Goal: Transaction & Acquisition: Purchase product/service

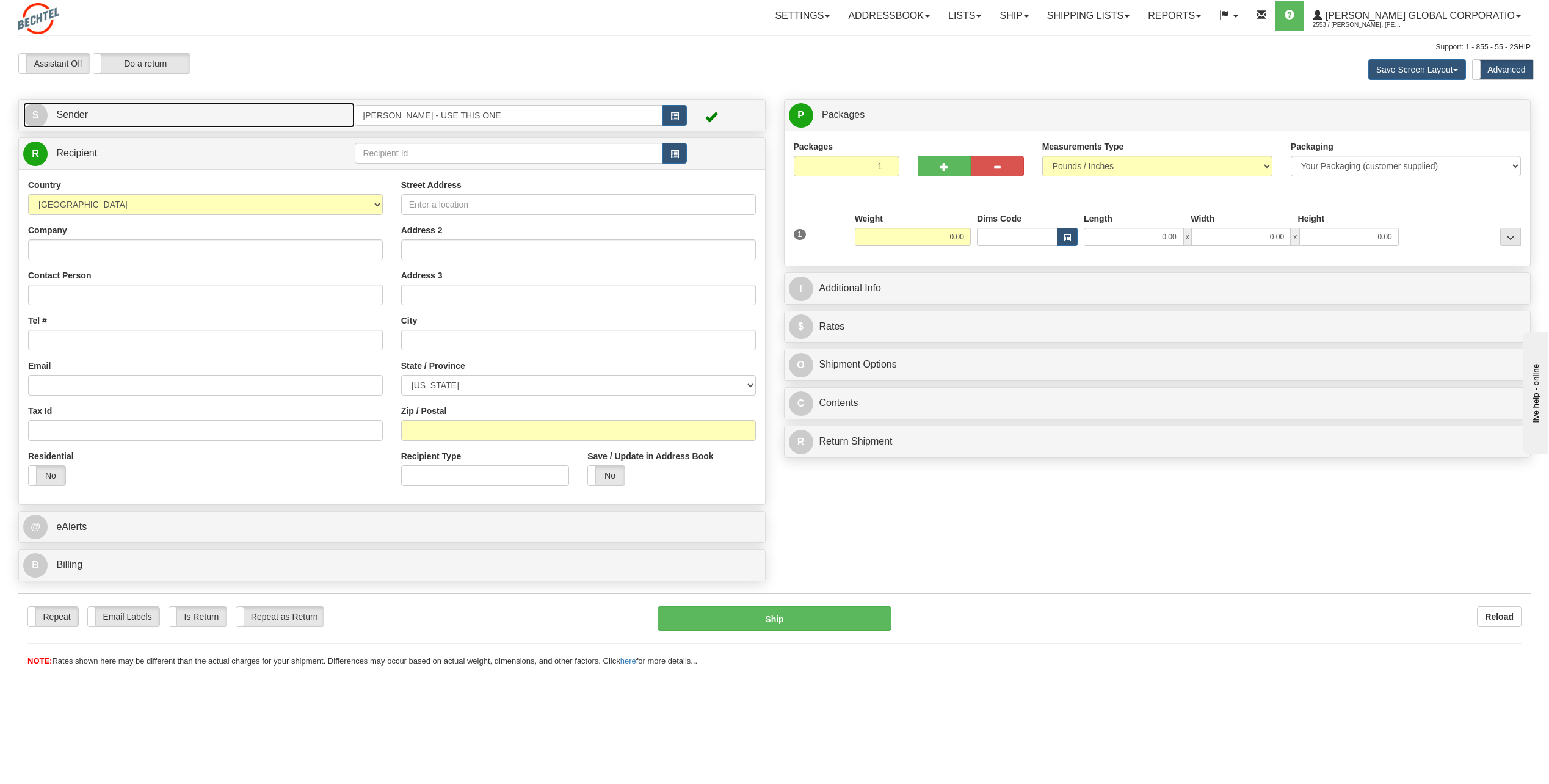
click at [30, 110] on span "S" at bounding box center [35, 115] width 24 height 24
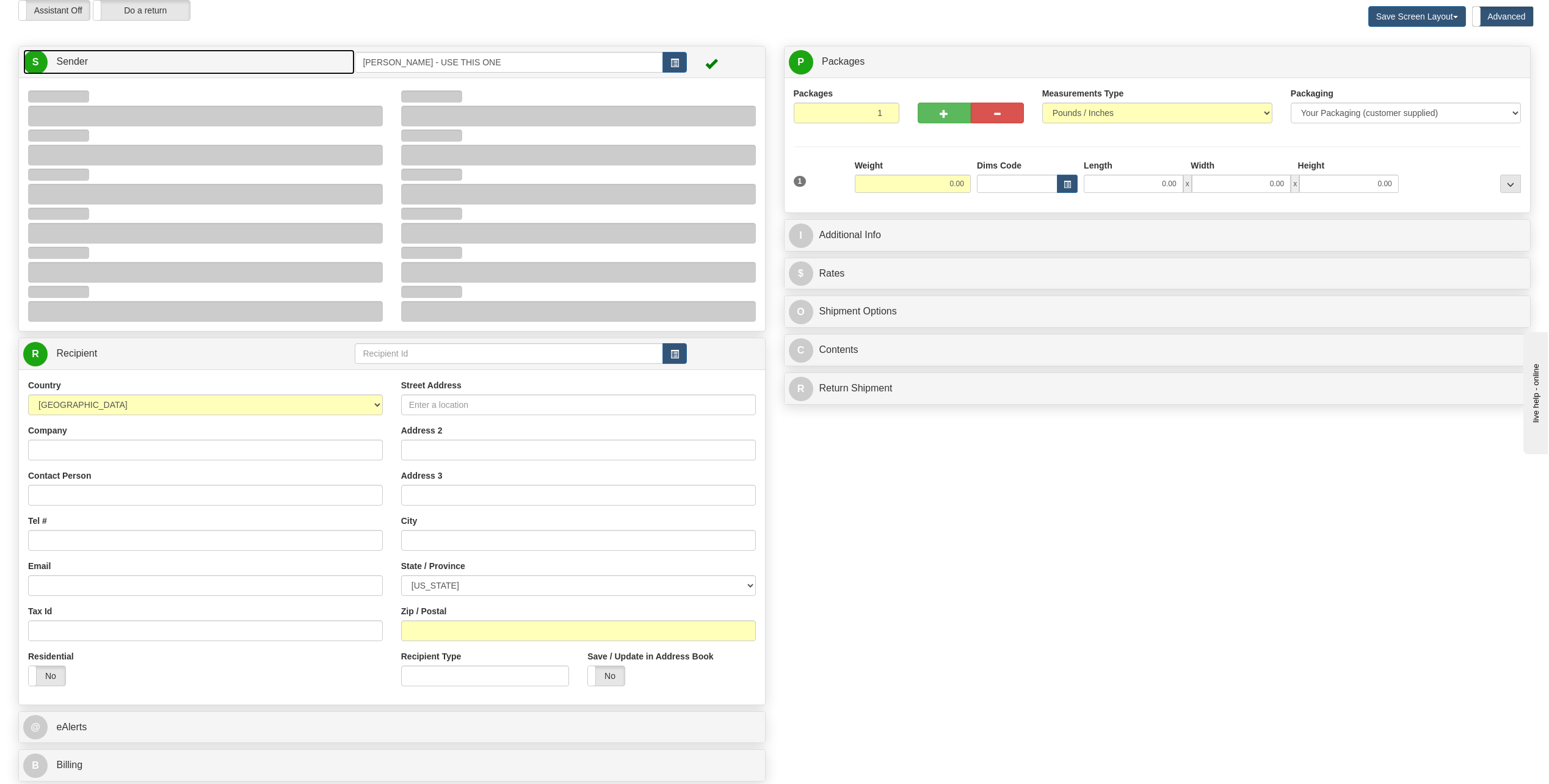
scroll to position [61, 0]
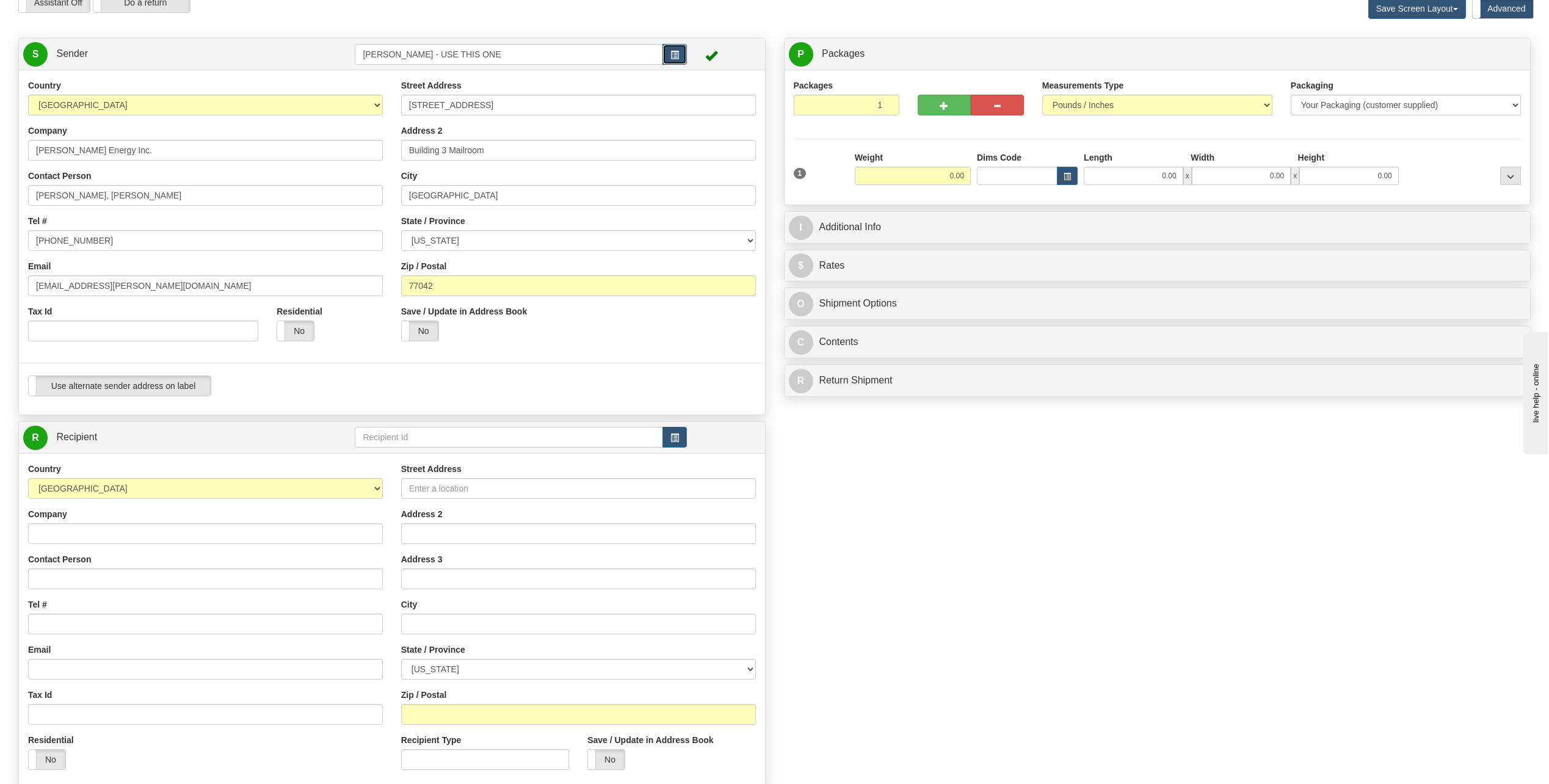
click at [679, 53] on button "button" at bounding box center [674, 54] width 24 height 21
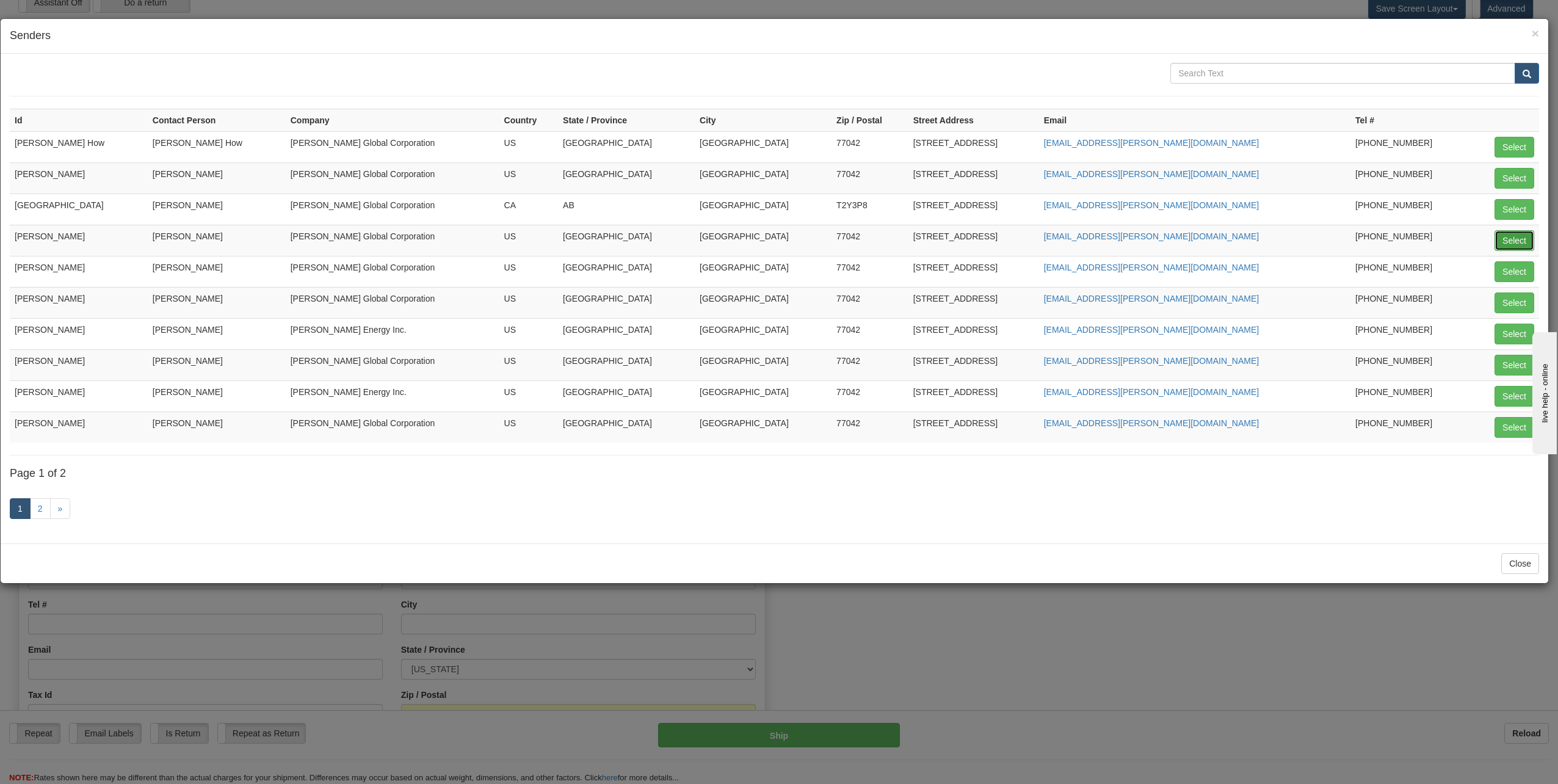
click at [1516, 242] on button "Select" at bounding box center [1514, 240] width 39 height 21
type input "[PERSON_NAME]"
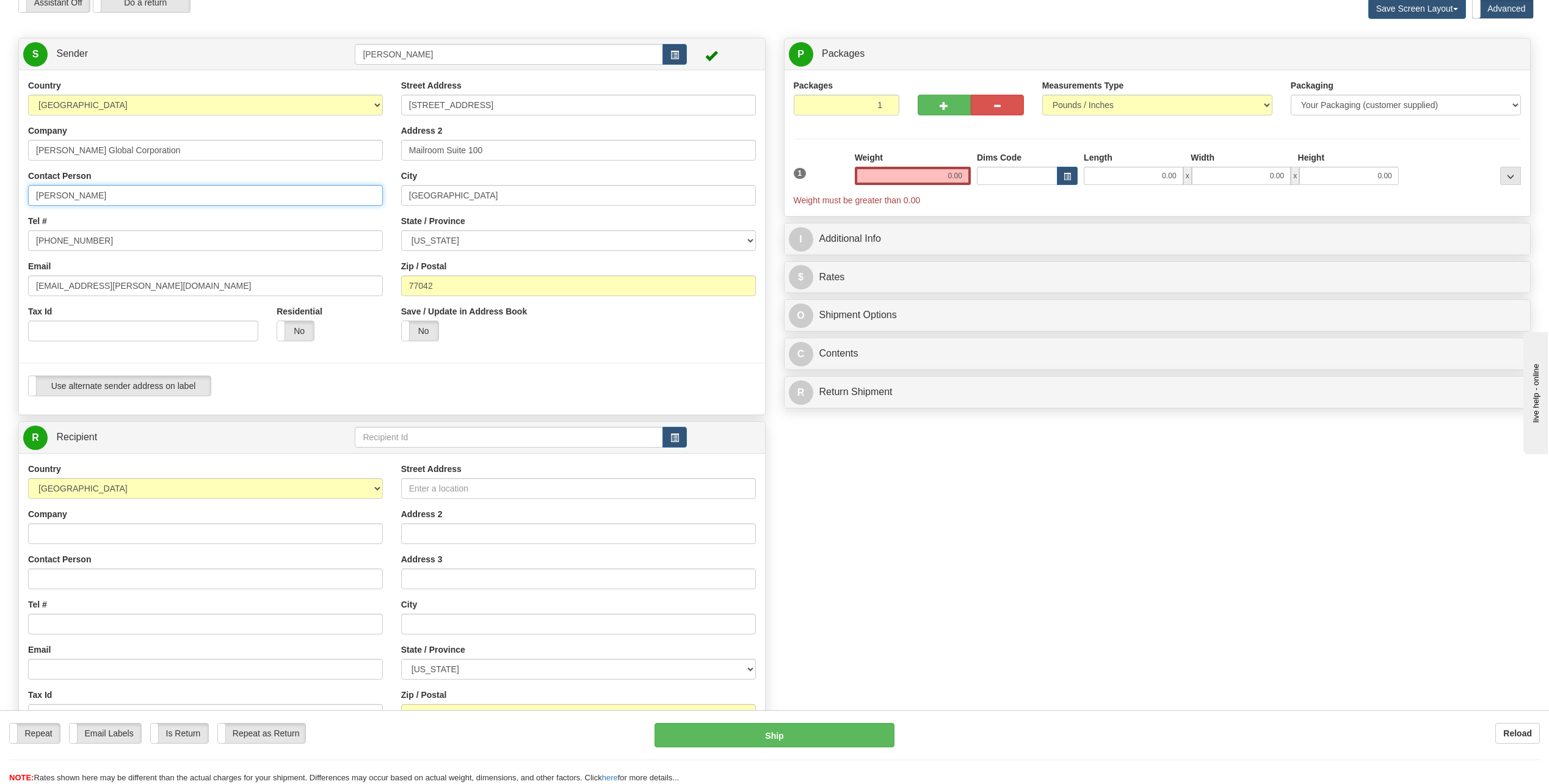
click at [99, 201] on input "[PERSON_NAME]" at bounding box center [205, 195] width 355 height 21
type input "C"
click at [267, 447] on div "Create a label for the return Create Pickup Without Label S Sender [PERSON_NAME]" at bounding box center [392, 454] width 766 height 833
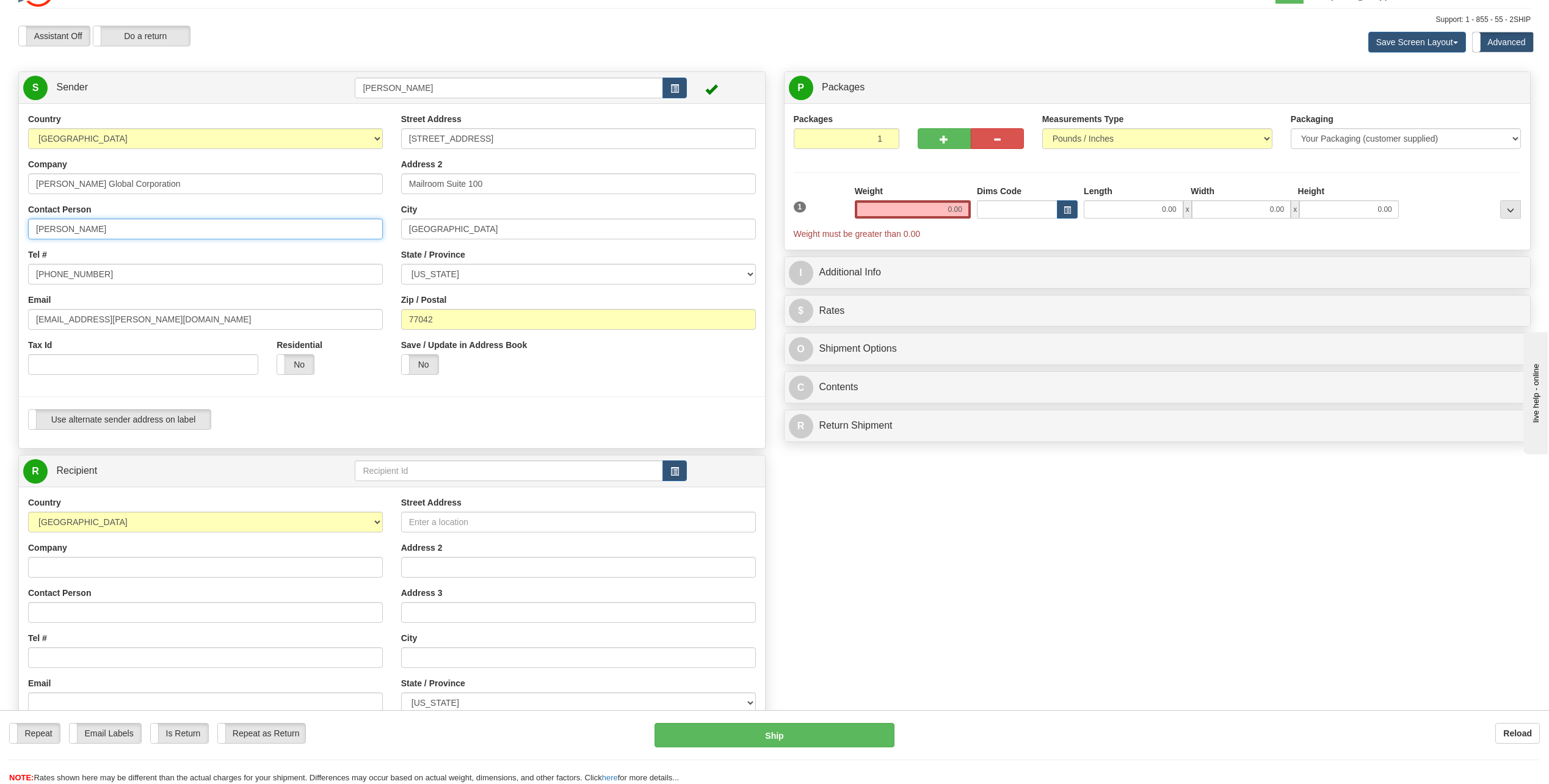
scroll to position [0, 0]
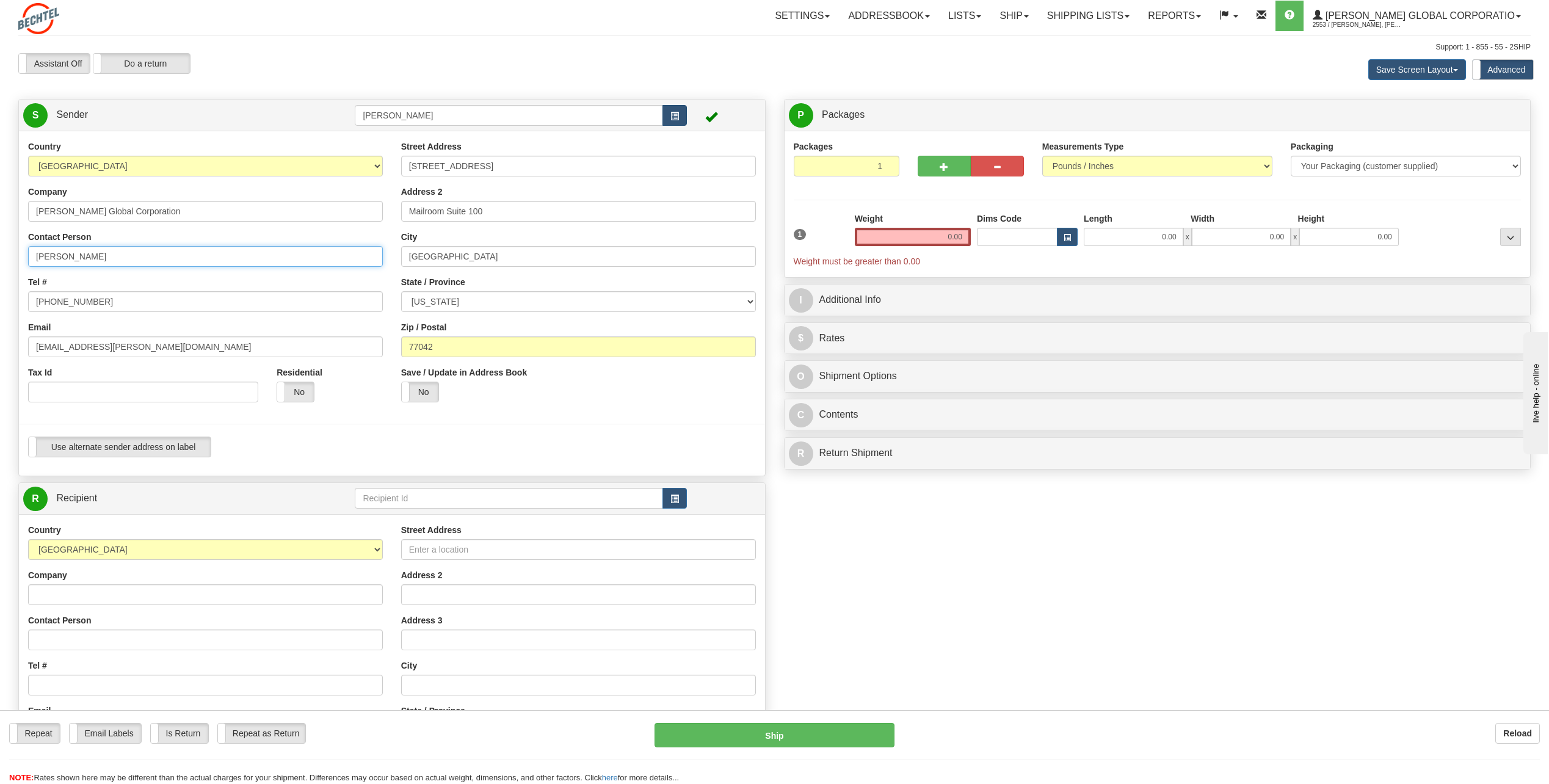
type input "[PERSON_NAME]"
click at [674, 105] on button "button" at bounding box center [674, 115] width 24 height 21
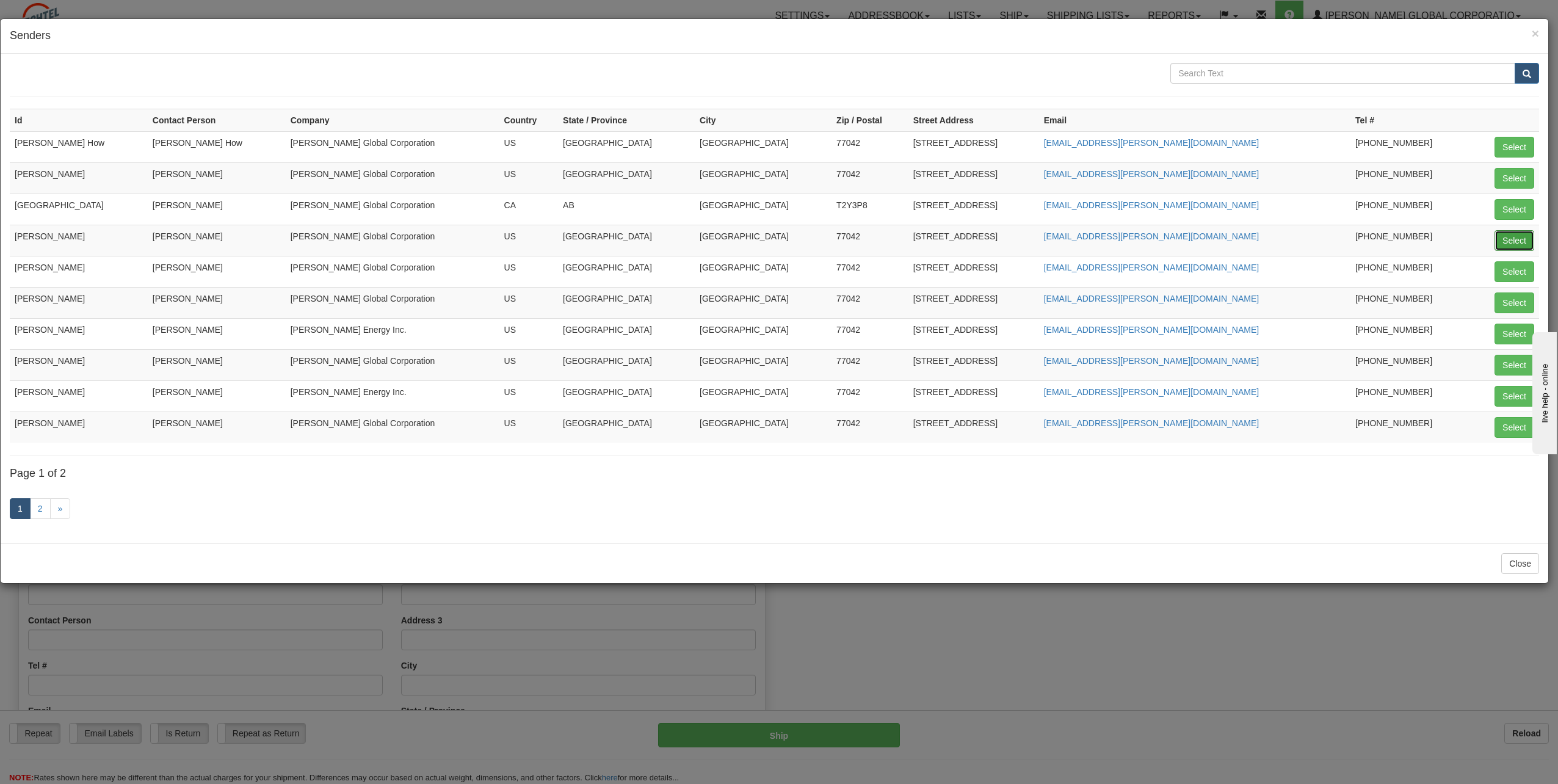
click at [1510, 246] on button "Select" at bounding box center [1514, 240] width 39 height 21
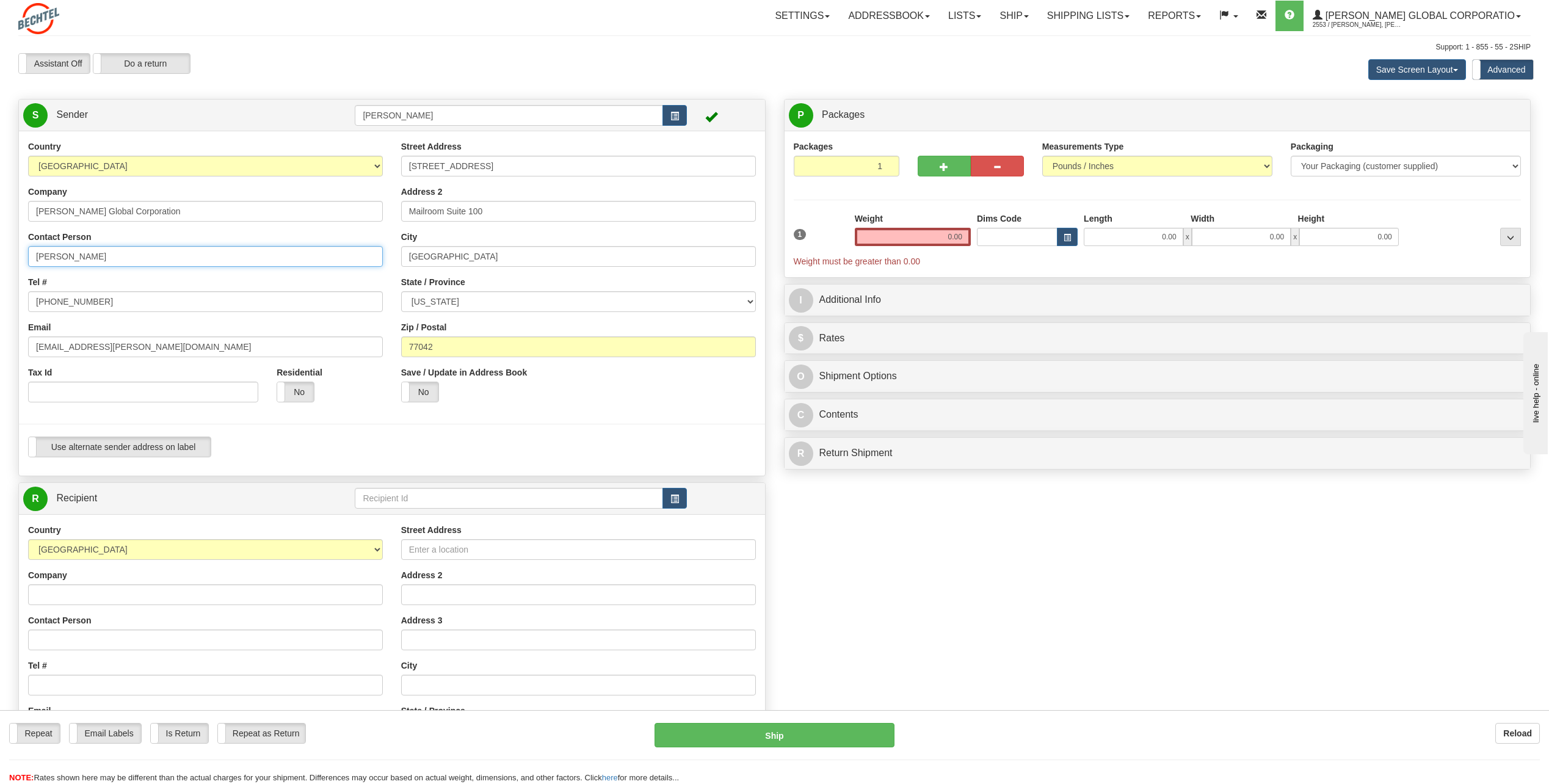
click at [118, 259] on input "[PERSON_NAME]" at bounding box center [205, 256] width 355 height 21
type input "C"
type input "Q"
type input "[PERSON_NAME]"
click at [335, 275] on div "Country [GEOGRAPHIC_DATA] [GEOGRAPHIC_DATA] [GEOGRAPHIC_DATA] [GEOGRAPHIC_DATA]…" at bounding box center [205, 275] width 373 height 271
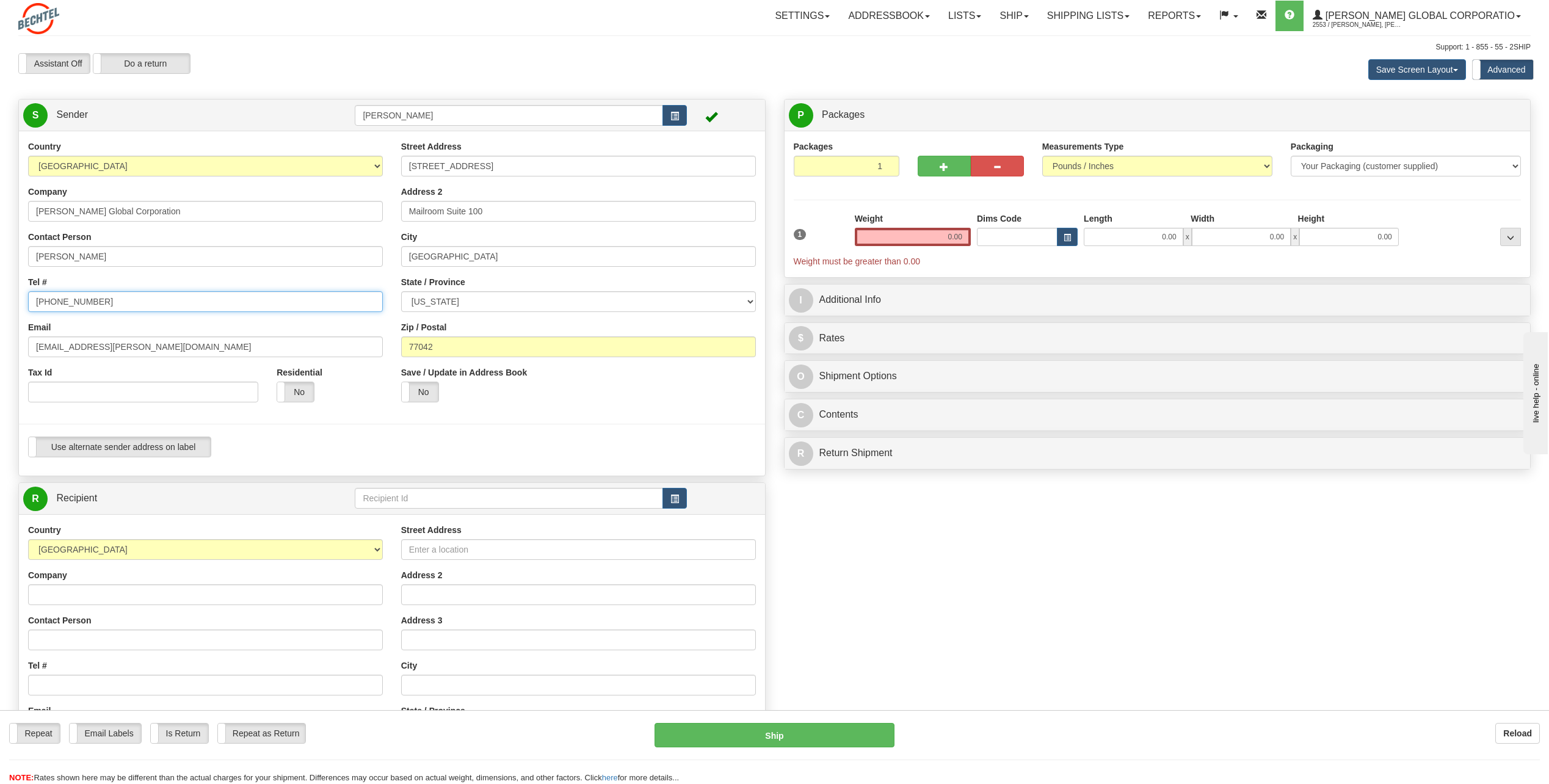
click at [143, 307] on input "[PHONE_NUMBER]" at bounding box center [205, 301] width 355 height 21
type input "[PHONE_NUMBER]"
drag, startPoint x: 74, startPoint y: 347, endPoint x: 10, endPoint y: 342, distance: 64.2
click at [1, 349] on div "Toggle navigation Settings Shipping Preferences Fields Preferences New" at bounding box center [774, 497] width 1549 height 994
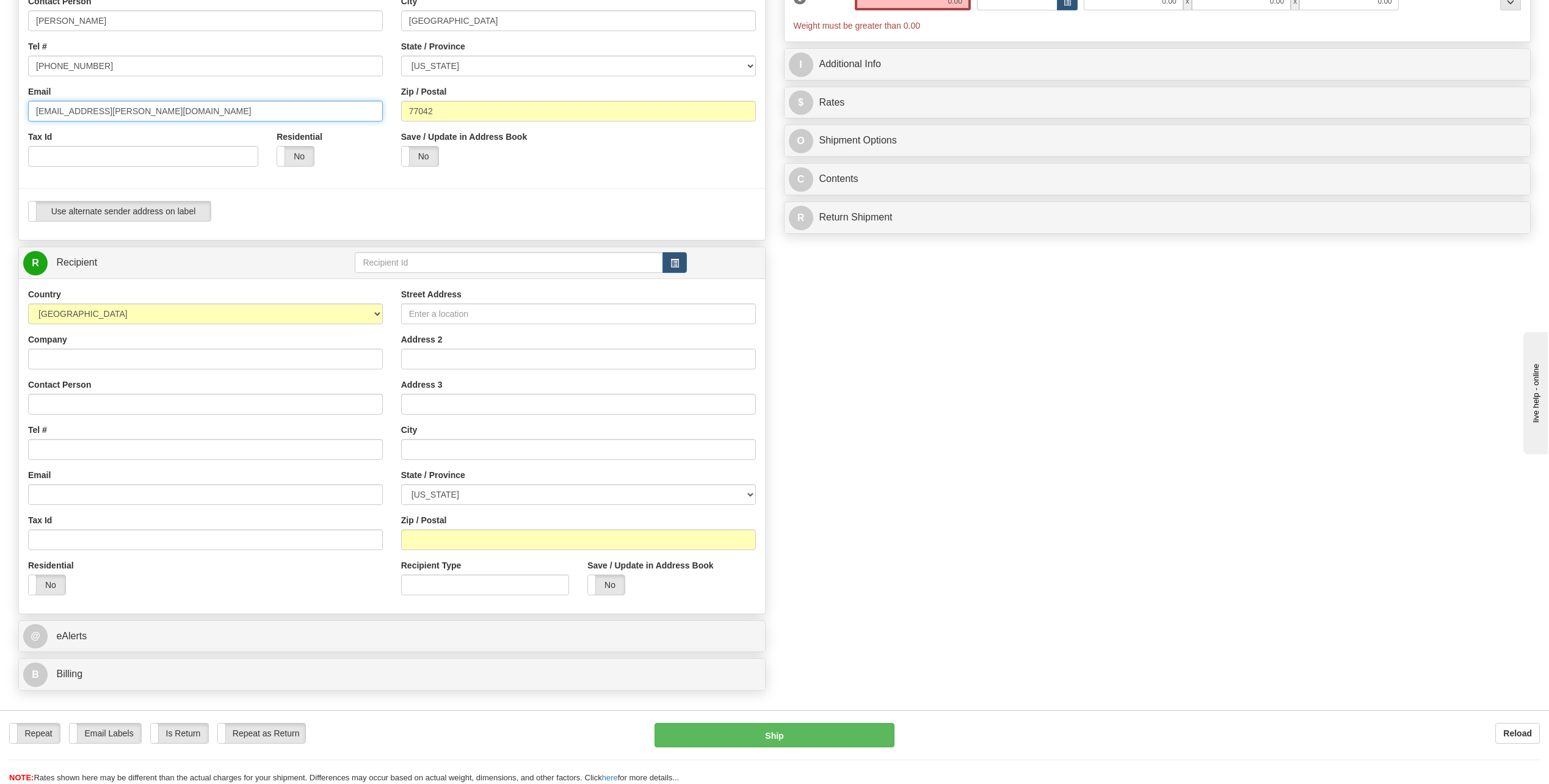
scroll to position [244, 0]
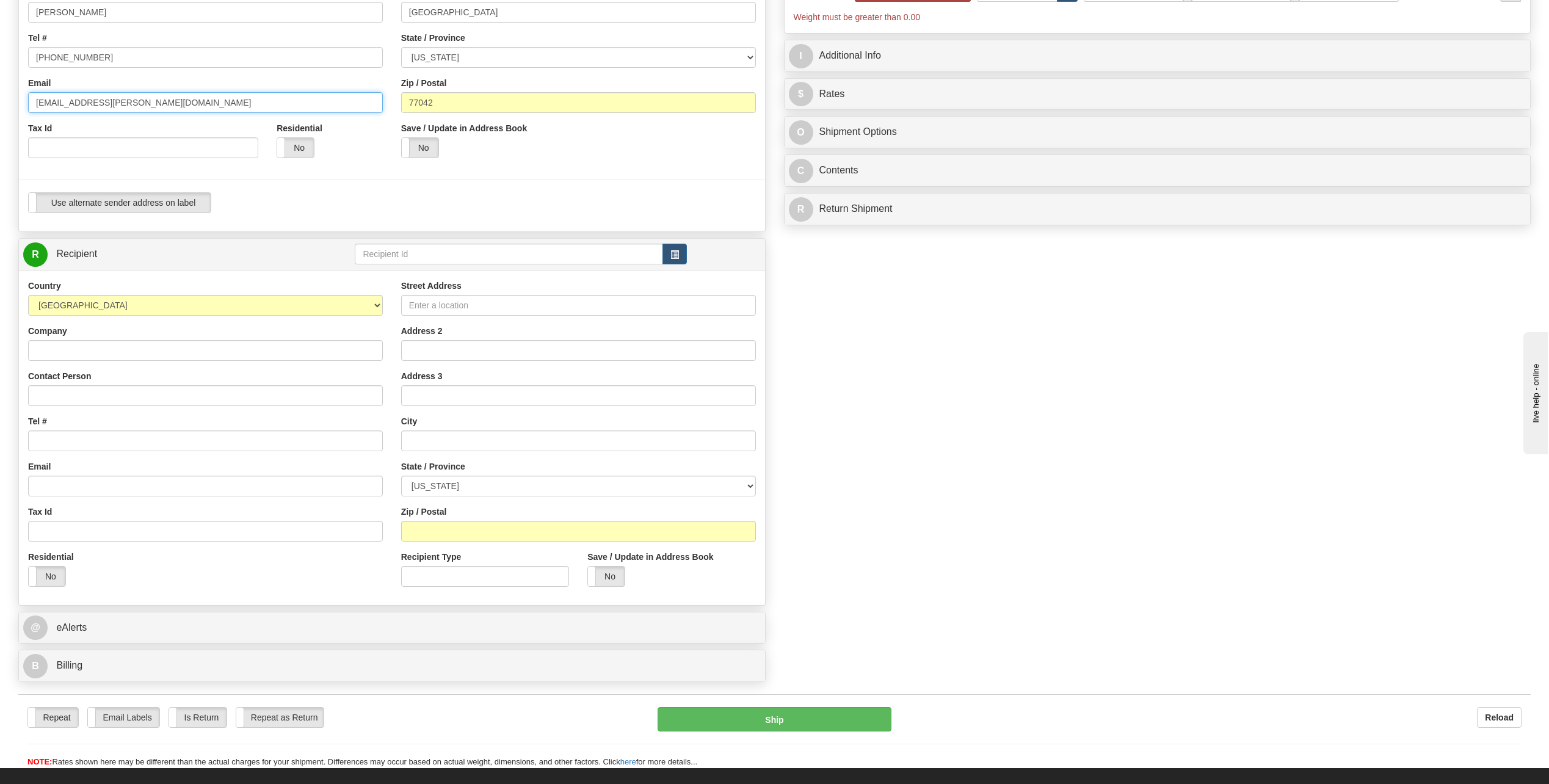
type input "[EMAIL_ADDRESS][PERSON_NAME][DOMAIN_NAME]"
click at [93, 351] on input "Company" at bounding box center [205, 350] width 355 height 21
type input "N"
type input "[PERSON_NAME]"
click at [279, 387] on input "Contact Person" at bounding box center [205, 395] width 355 height 21
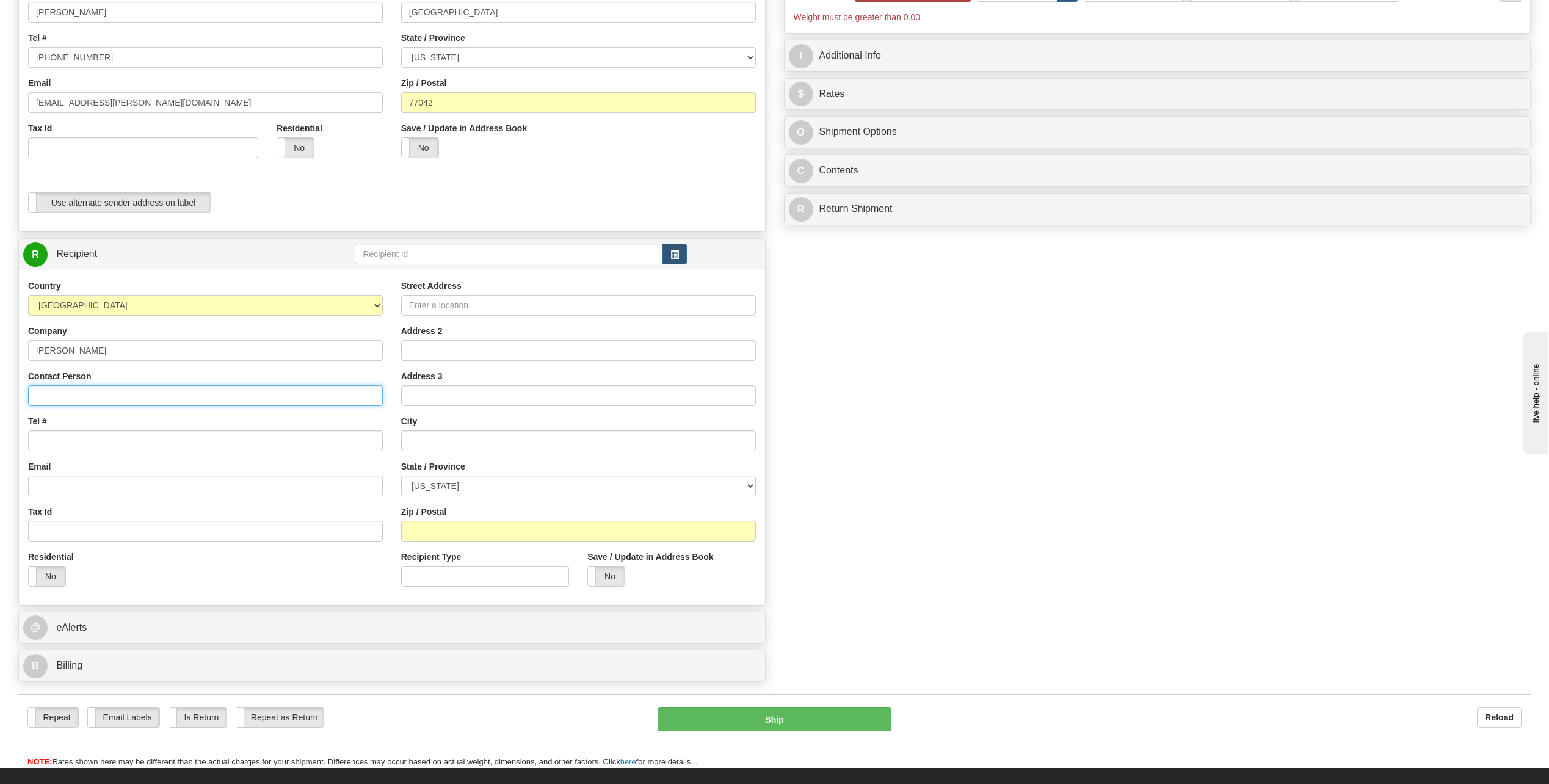
click at [94, 401] on input "Contact Person" at bounding box center [205, 395] width 355 height 21
type input "[PERSON_NAME]"
click at [59, 441] on input "Tel #" at bounding box center [205, 440] width 355 height 21
type input "[PHONE_NUMBER]"
click at [417, 304] on input "Street Address" at bounding box center [578, 305] width 355 height 21
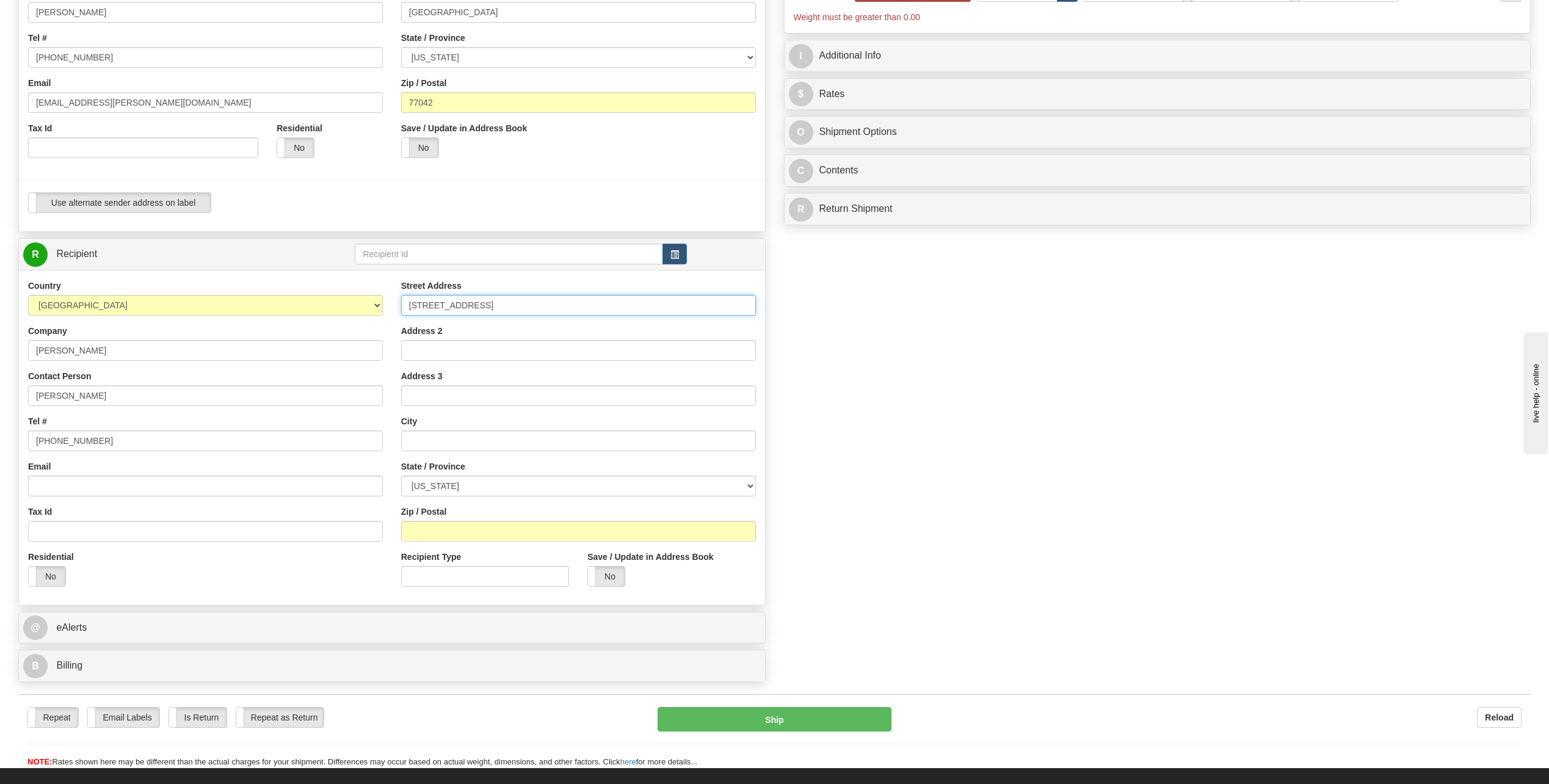
type input "[STREET_ADDRESS]"
click at [467, 346] on input "Address 2" at bounding box center [578, 350] width 355 height 21
type input "Suite 230"
click at [442, 439] on input "text" at bounding box center [578, 440] width 355 height 21
type input "[GEOGRAPHIC_DATA]"
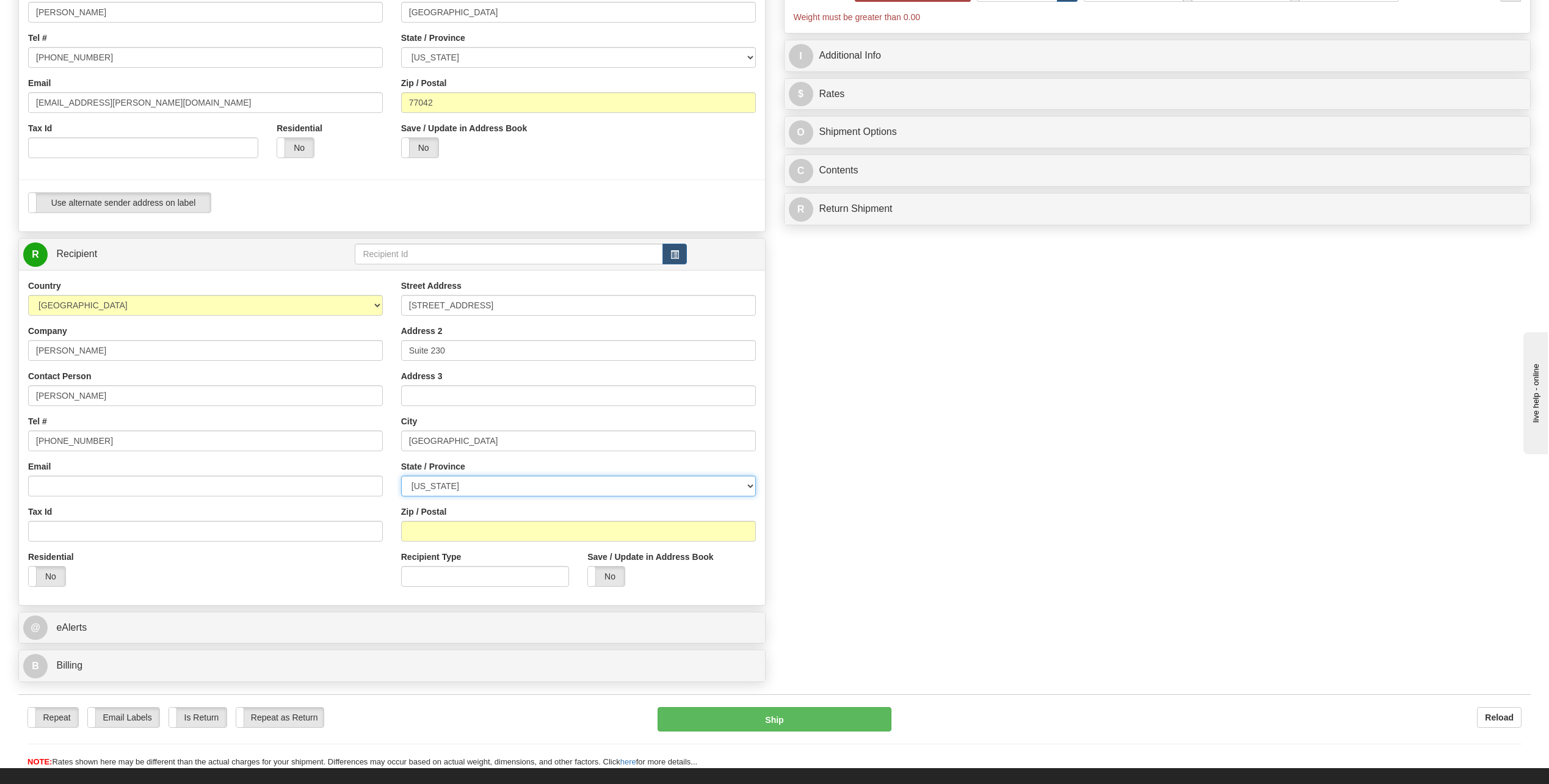
click at [749, 480] on select "[US_STATE] [US_STATE] [US_STATE] [US_STATE] Armed Forces America Armed Forces E…" at bounding box center [578, 485] width 355 height 21
select select "CO"
click at [401, 475] on select "[US_STATE] [US_STATE] [US_STATE] [US_STATE] Armed Forces America Armed Forces E…" at bounding box center [578, 485] width 355 height 21
click at [457, 531] on input "Zip / Postal" at bounding box center [578, 531] width 355 height 21
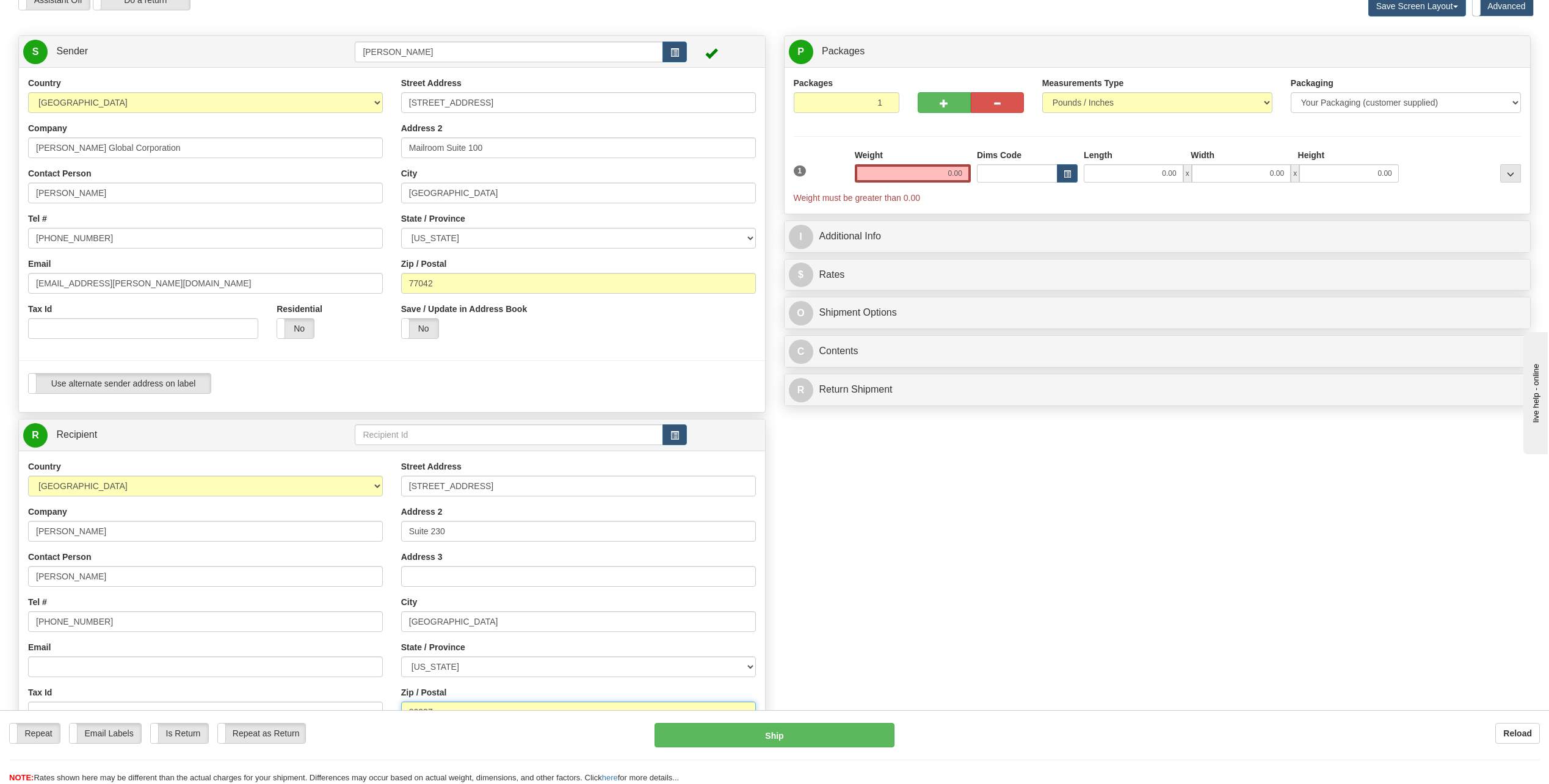
scroll to position [61, 0]
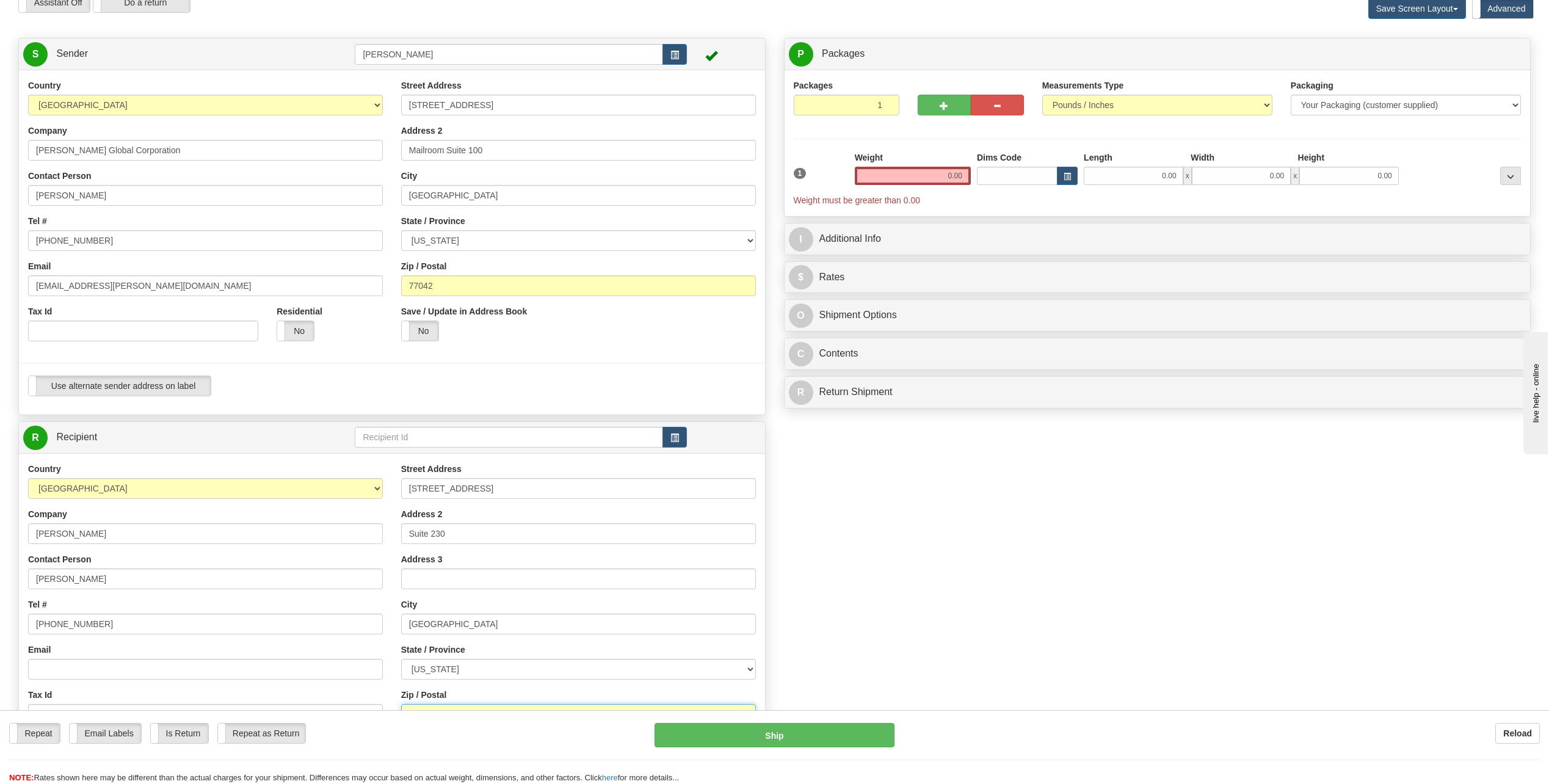
type input "80237"
drag, startPoint x: 942, startPoint y: 174, endPoint x: 1555, endPoint y: 142, distance: 613.8
click at [1530, 142] on div "P Packages 1 Packages - Weight: 0.00 Lbs Shipment Level Shipm. Package Level Pa…" at bounding box center [1157, 127] width 747 height 179
type input "270.00"
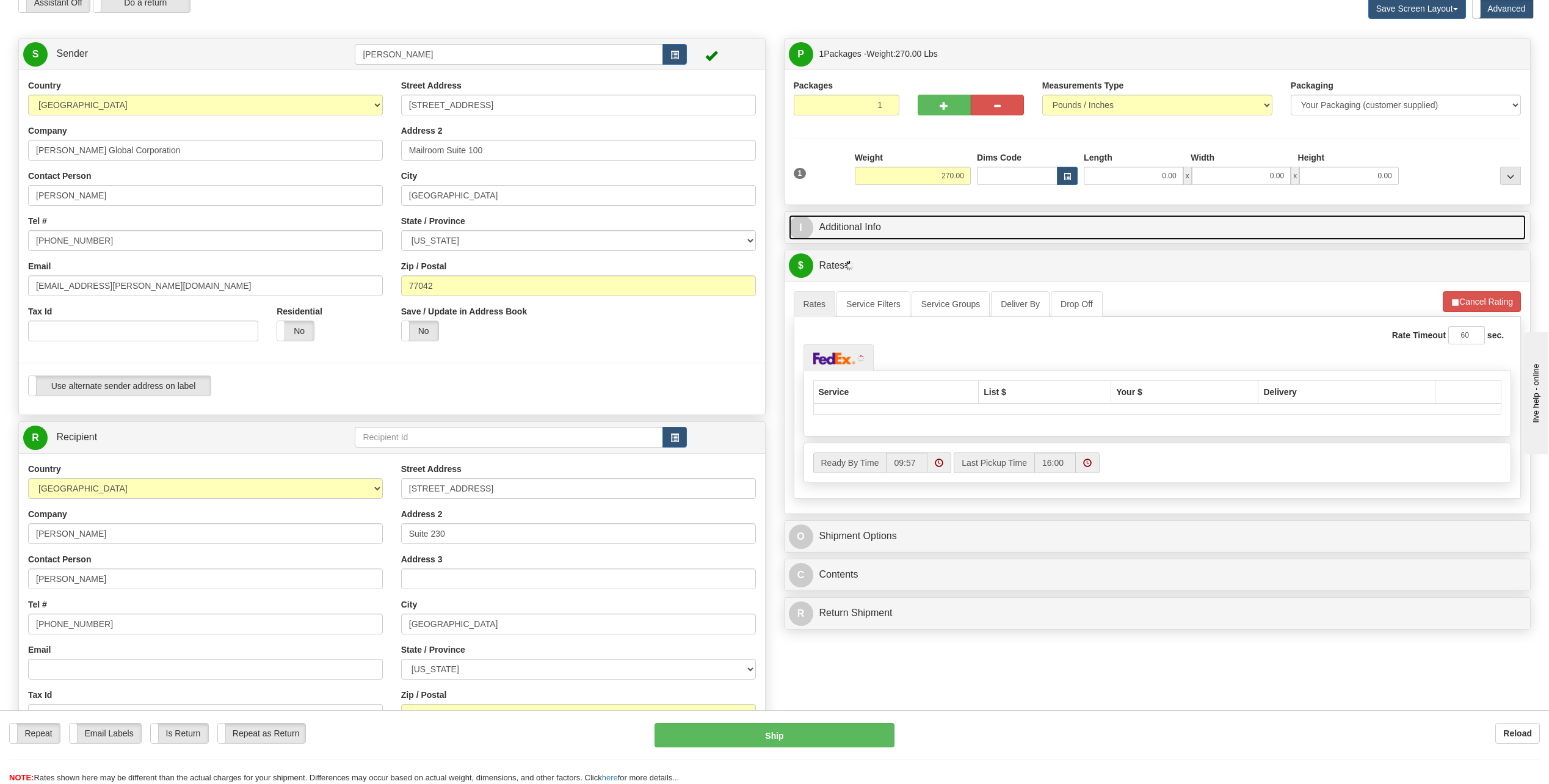
drag, startPoint x: 802, startPoint y: 223, endPoint x: 807, endPoint y: 219, distance: 6.4
click at [803, 223] on span "I" at bounding box center [801, 227] width 24 height 24
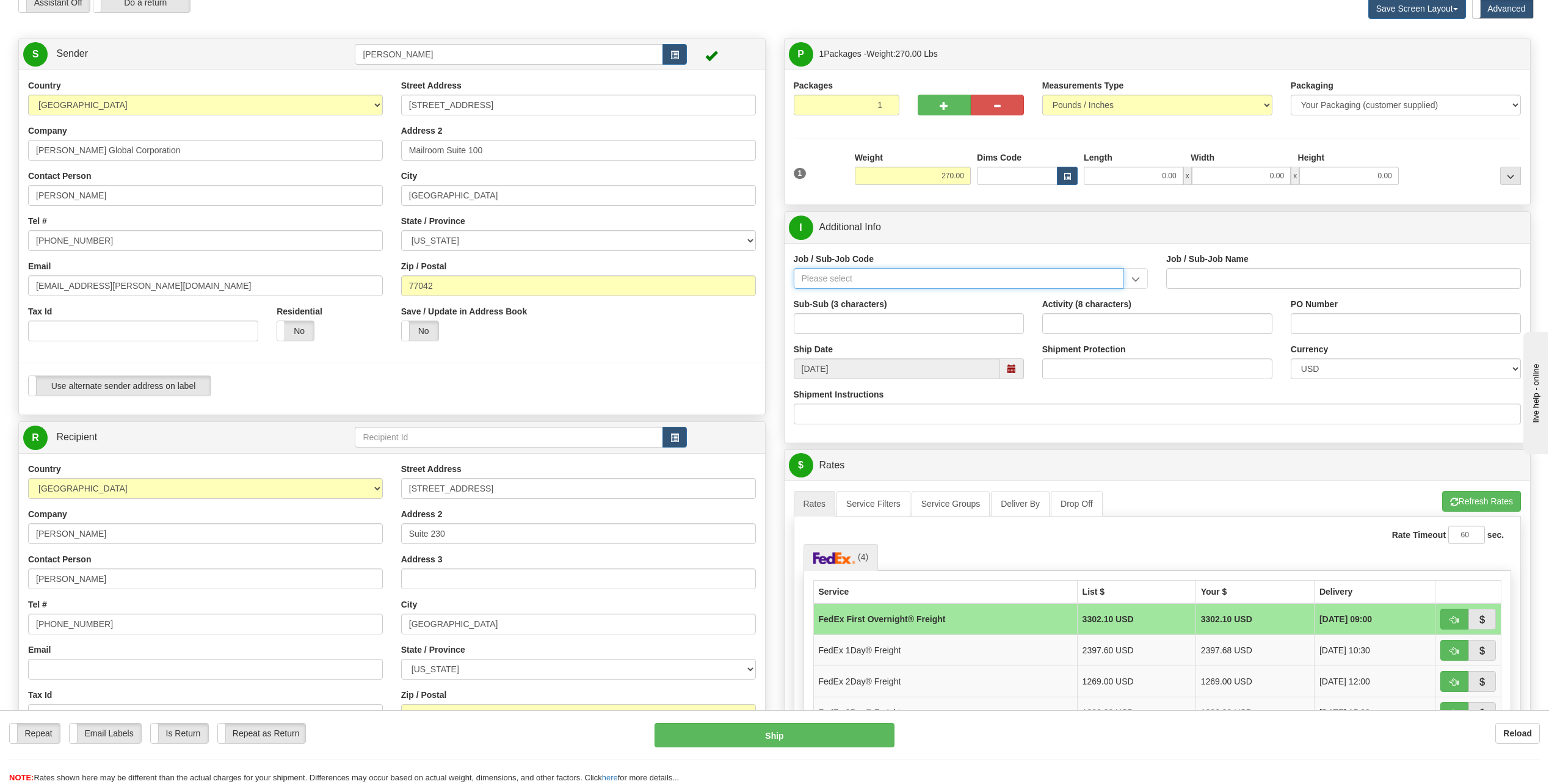
click at [843, 278] on input "Job / Sub-Job Code" at bounding box center [959, 278] width 331 height 21
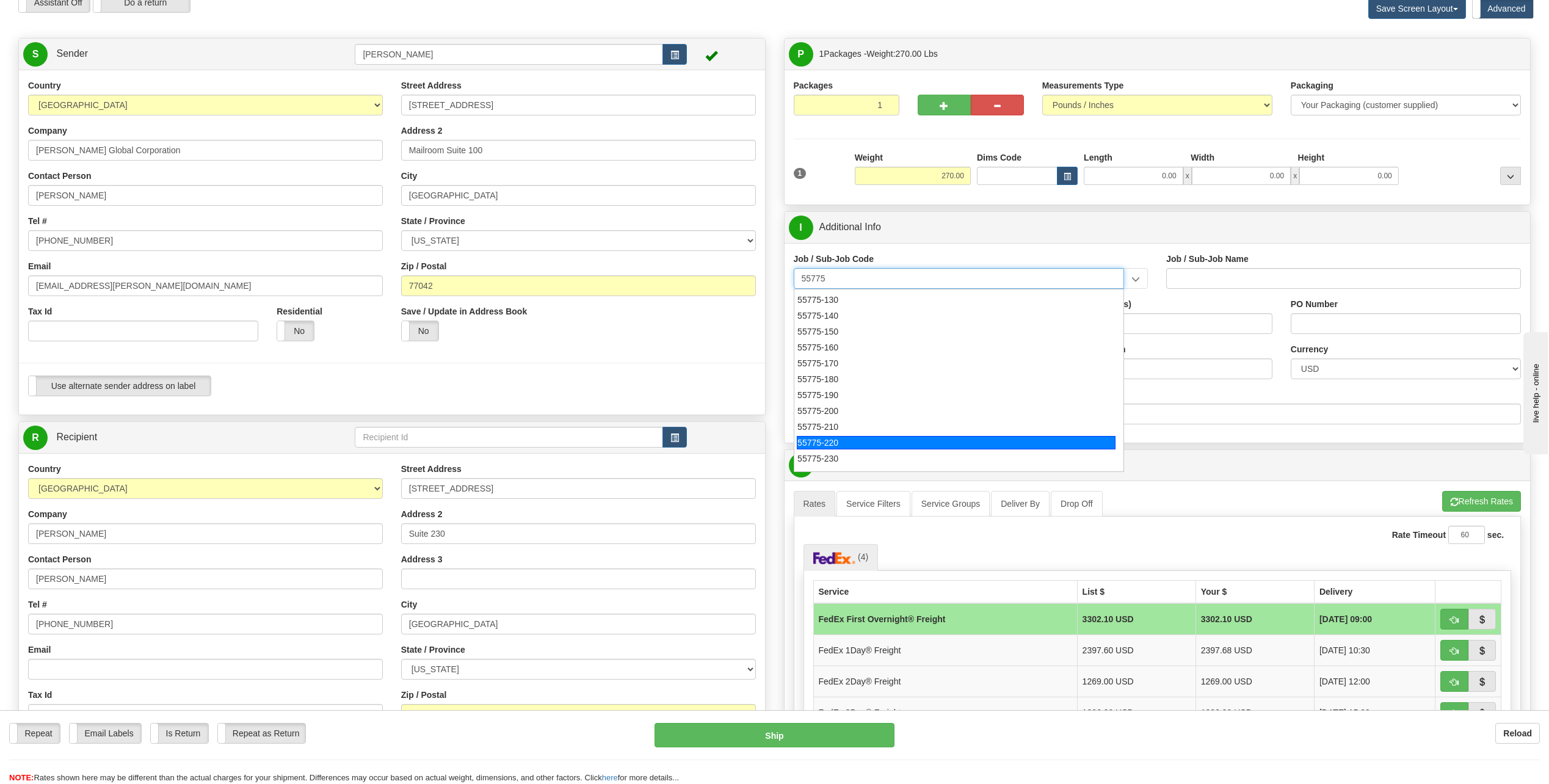
click at [841, 440] on div "55775-220" at bounding box center [956, 443] width 319 height 13
type input "55775-220"
type input "INVESTMENT - [GEOGRAPHIC_DATA] ENTRY"
type input "55775-220"
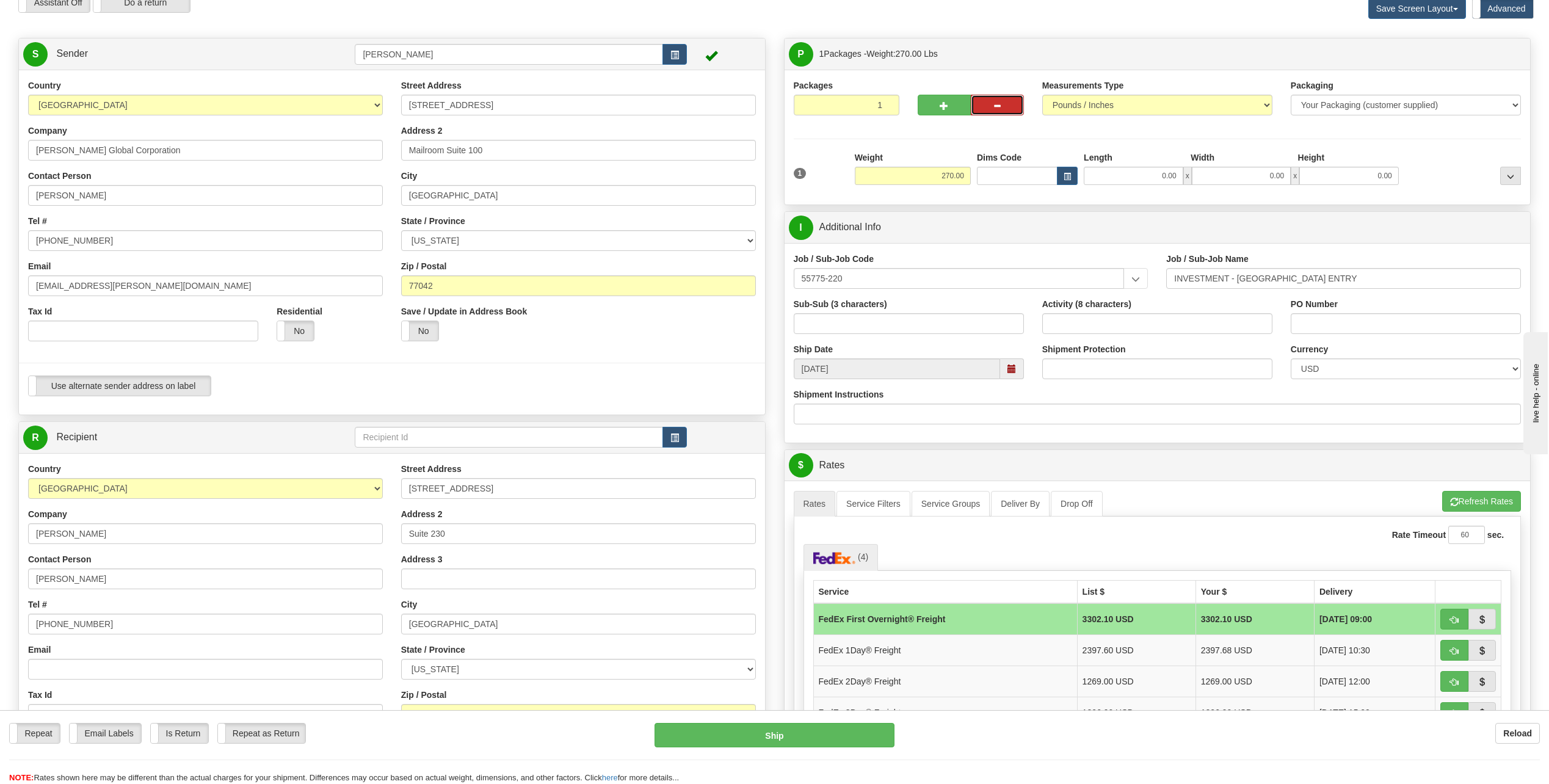
click at [1001, 103] on span "button" at bounding box center [997, 106] width 8 height 8
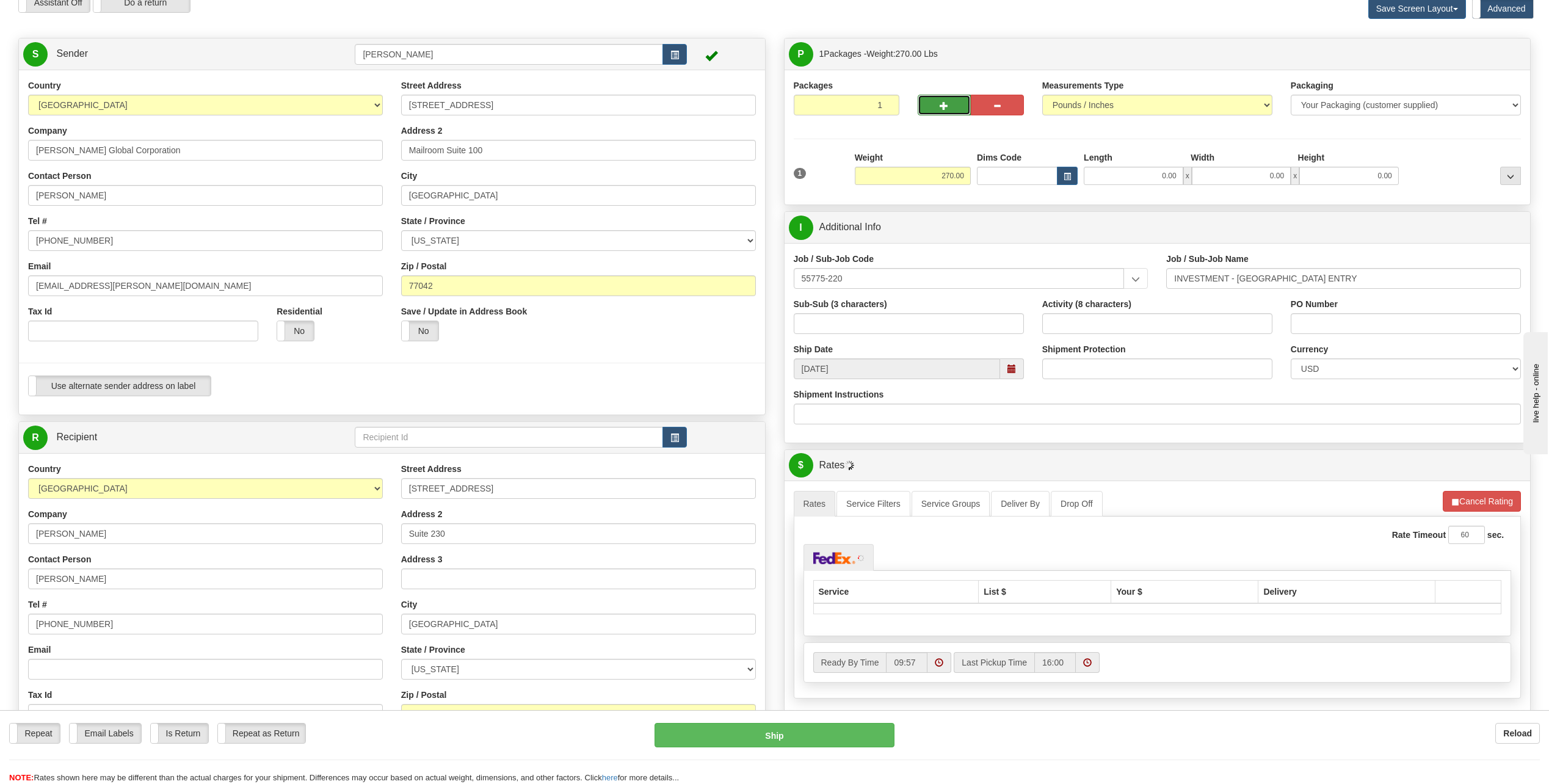
click at [948, 103] on span "button" at bounding box center [943, 106] width 8 height 8
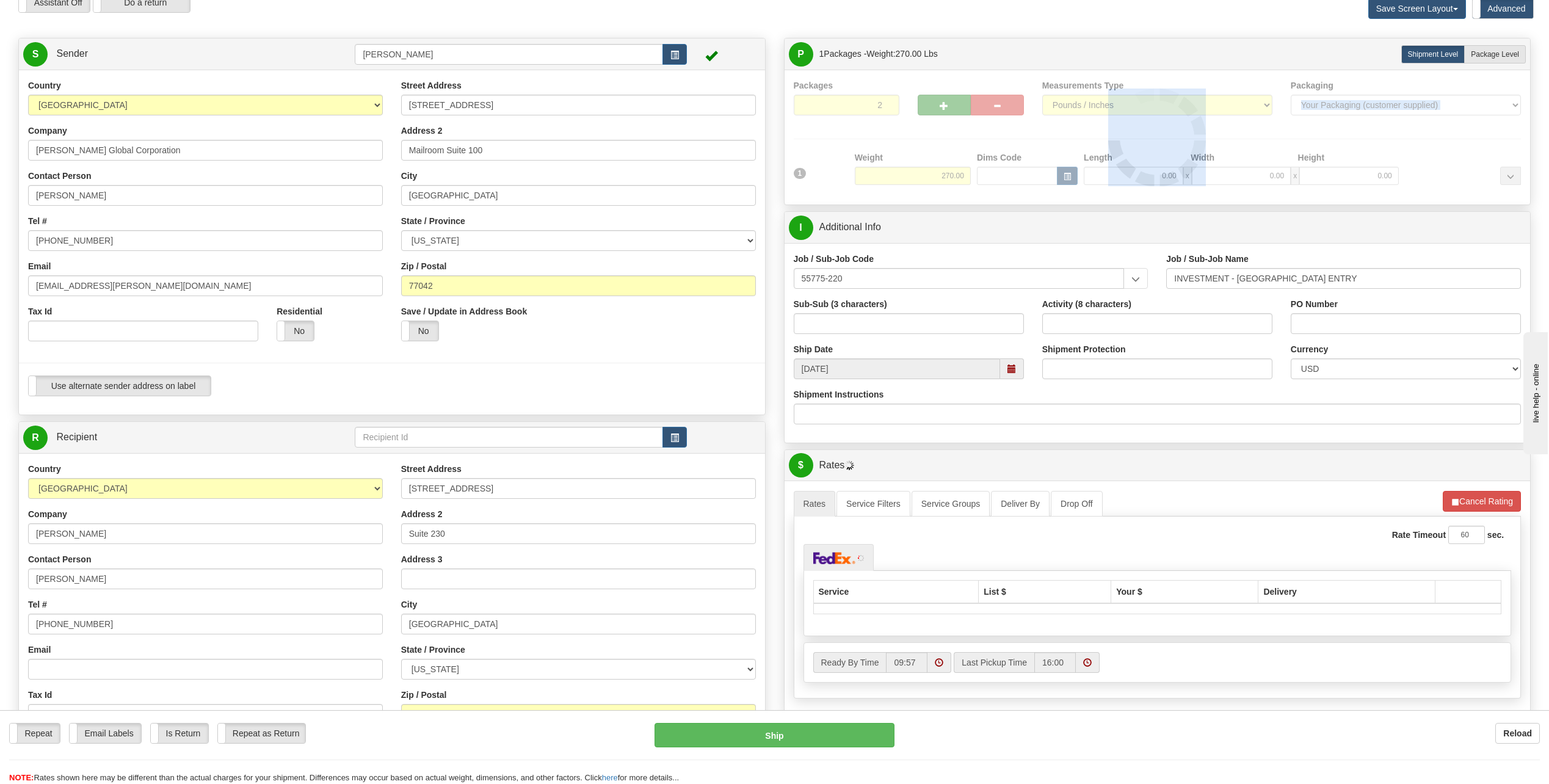
click at [948, 103] on div at bounding box center [1157, 138] width 728 height 116
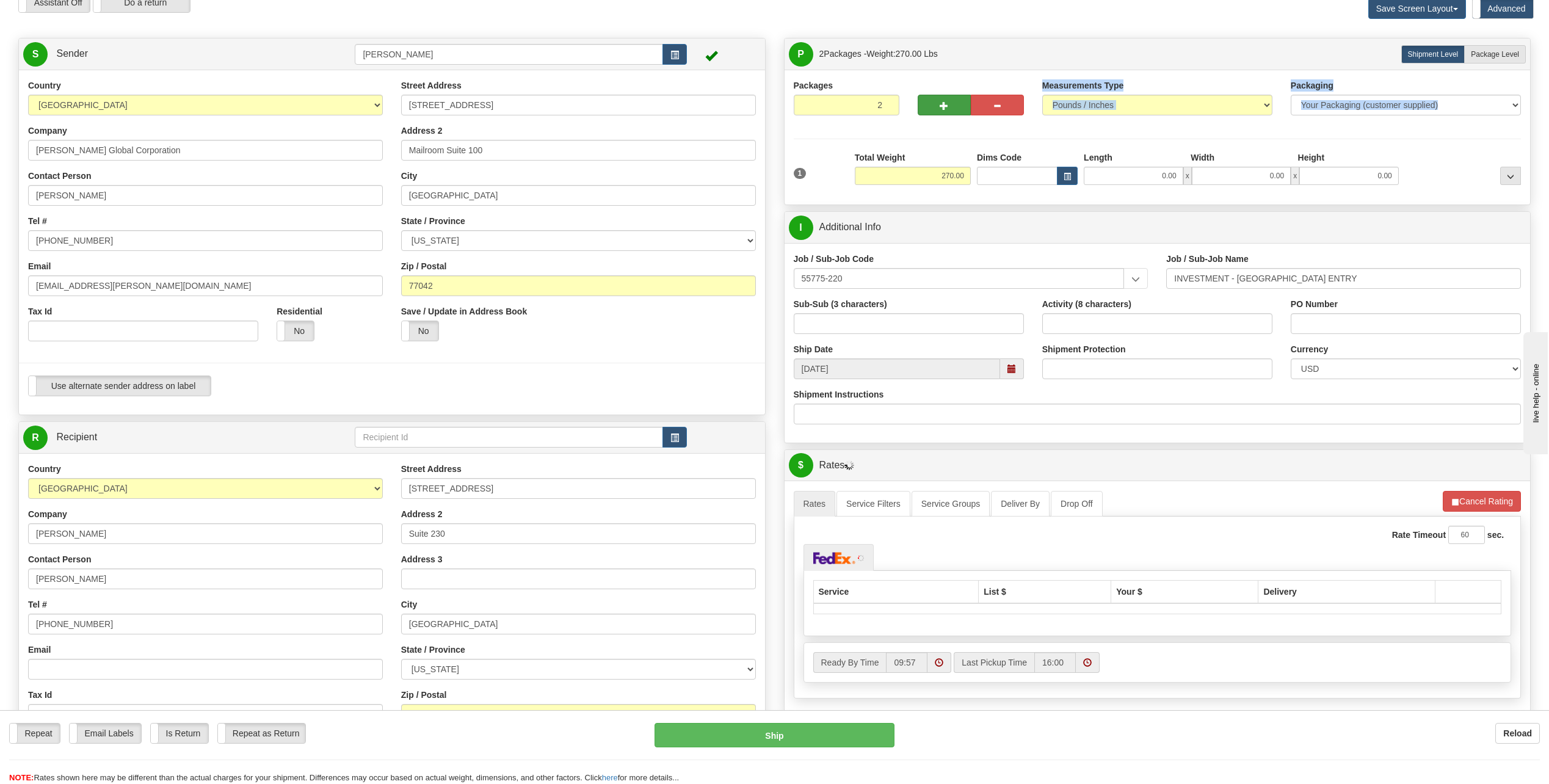
click at [948, 103] on div "Packages 2 1 Measurements Type" at bounding box center [1157, 138] width 728 height 116
click at [948, 103] on span "button" at bounding box center [943, 106] width 8 height 8
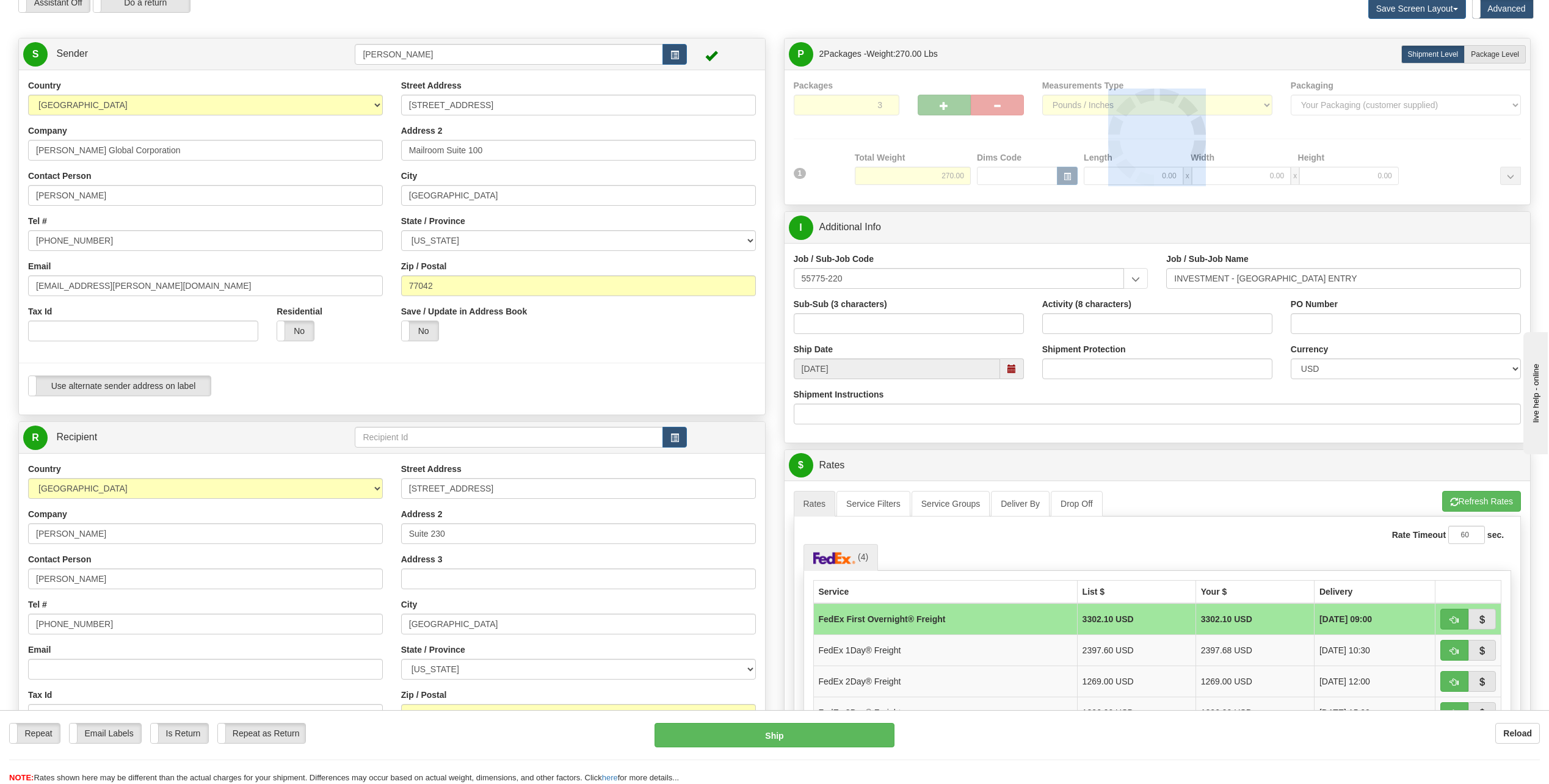
click at [948, 103] on div at bounding box center [1157, 138] width 728 height 116
click at [948, 103] on div "Packages 3 1 Measurements Type" at bounding box center [1157, 138] width 728 height 116
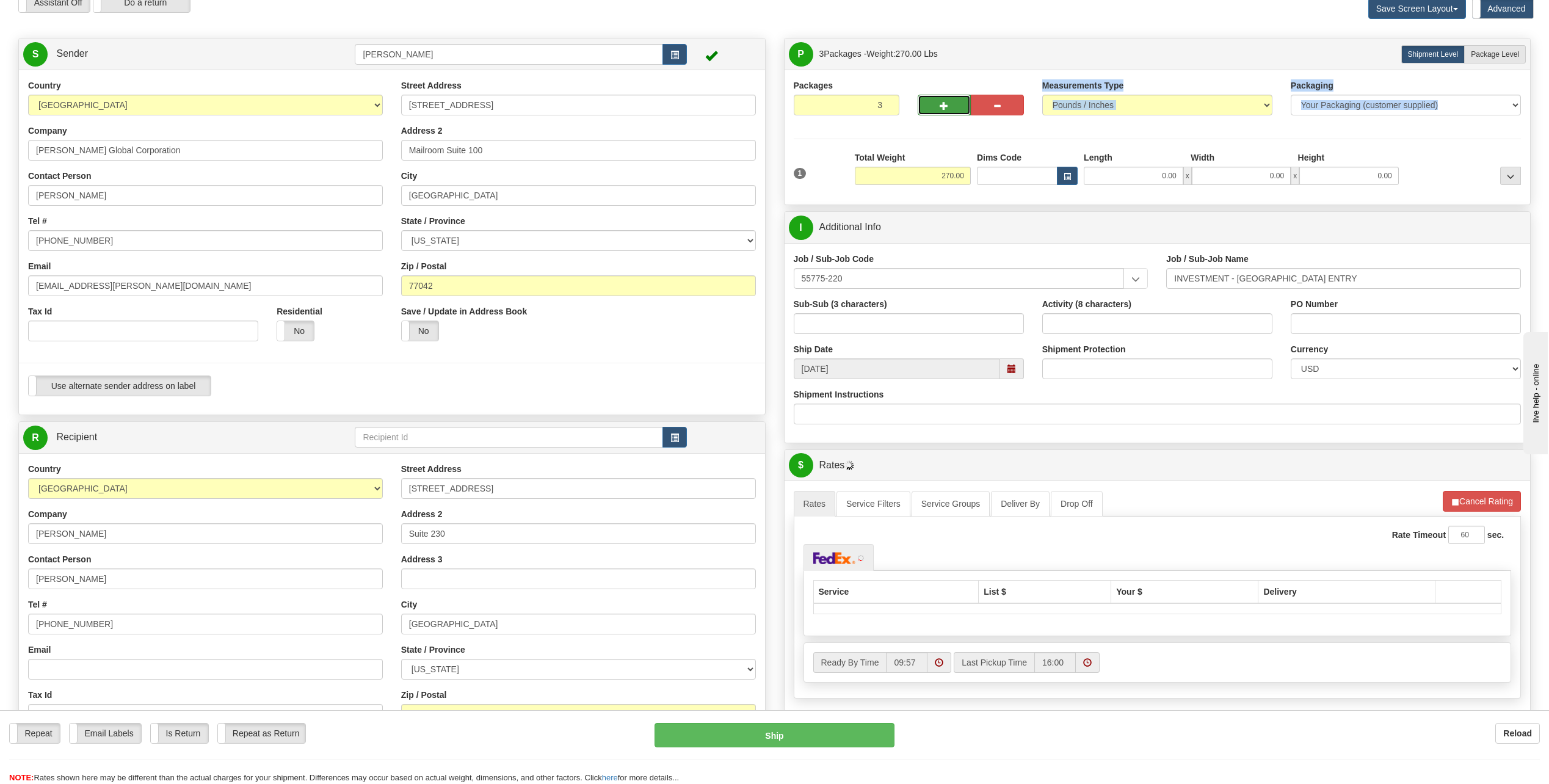
click at [948, 103] on span "button" at bounding box center [943, 106] width 8 height 8
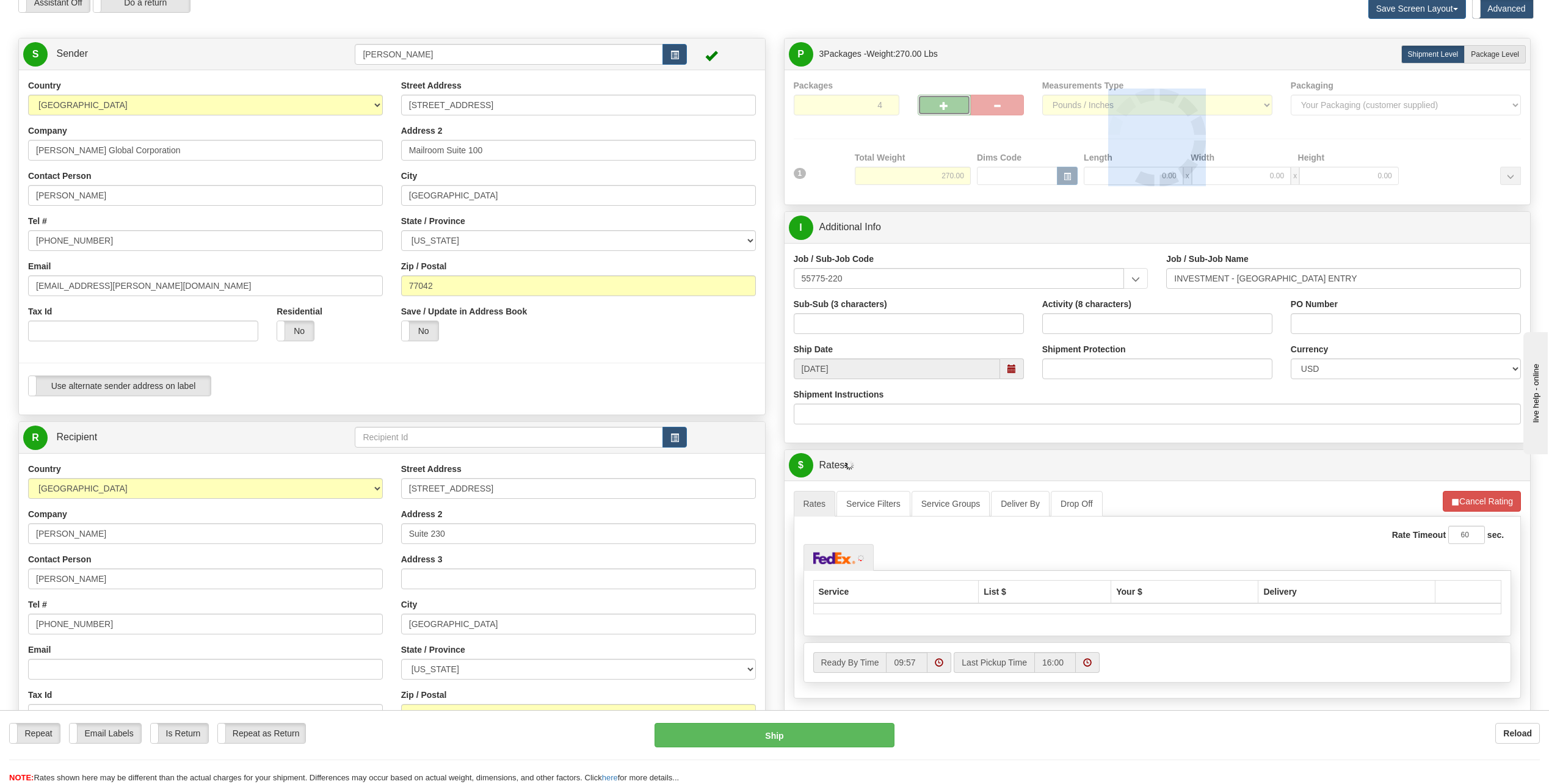
click at [948, 103] on div at bounding box center [1157, 138] width 728 height 116
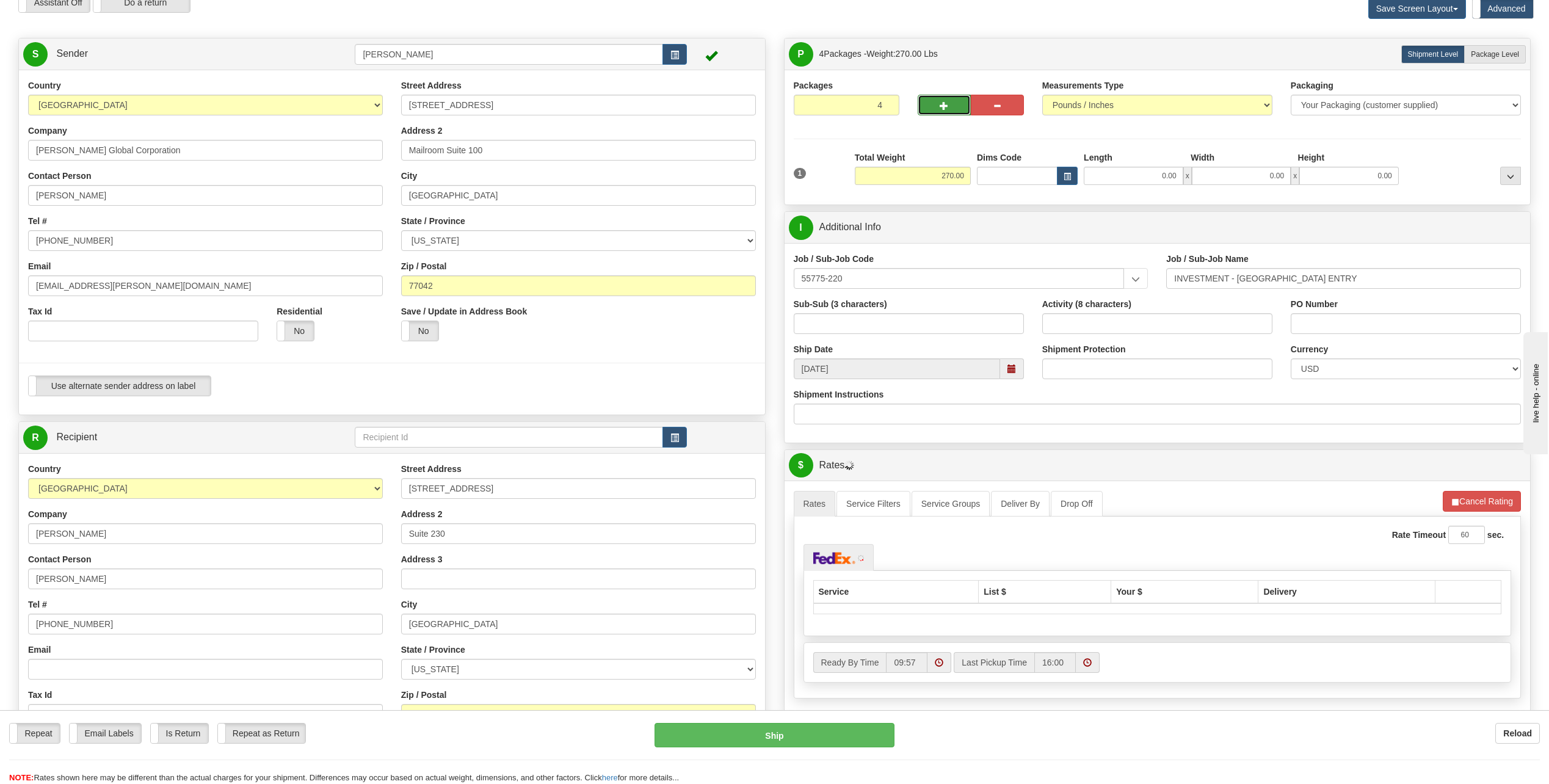
click at [948, 102] on span "button" at bounding box center [943, 106] width 8 height 8
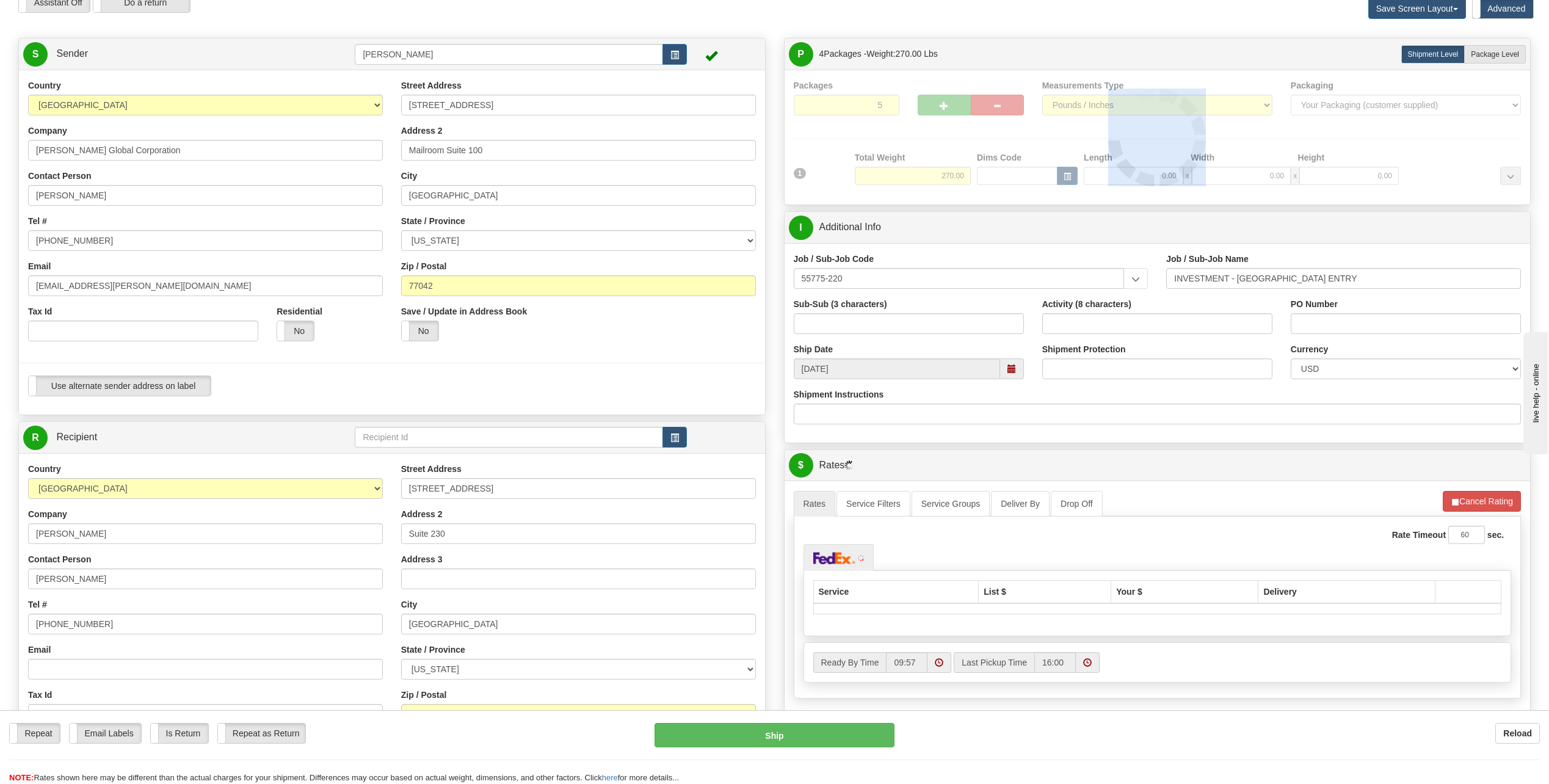
click at [947, 102] on div at bounding box center [1157, 138] width 728 height 116
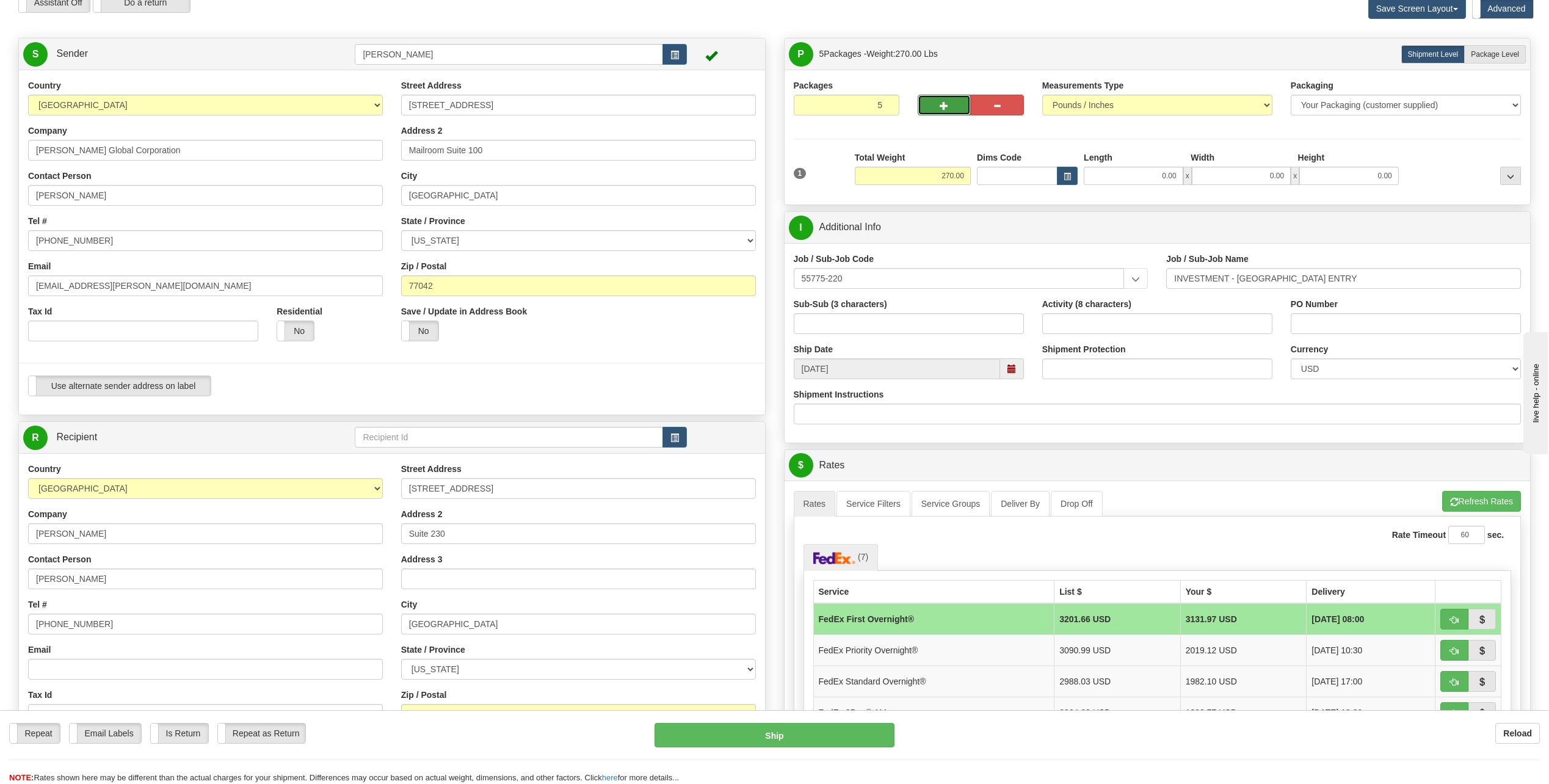
click at [940, 104] on span "button" at bounding box center [943, 106] width 8 height 8
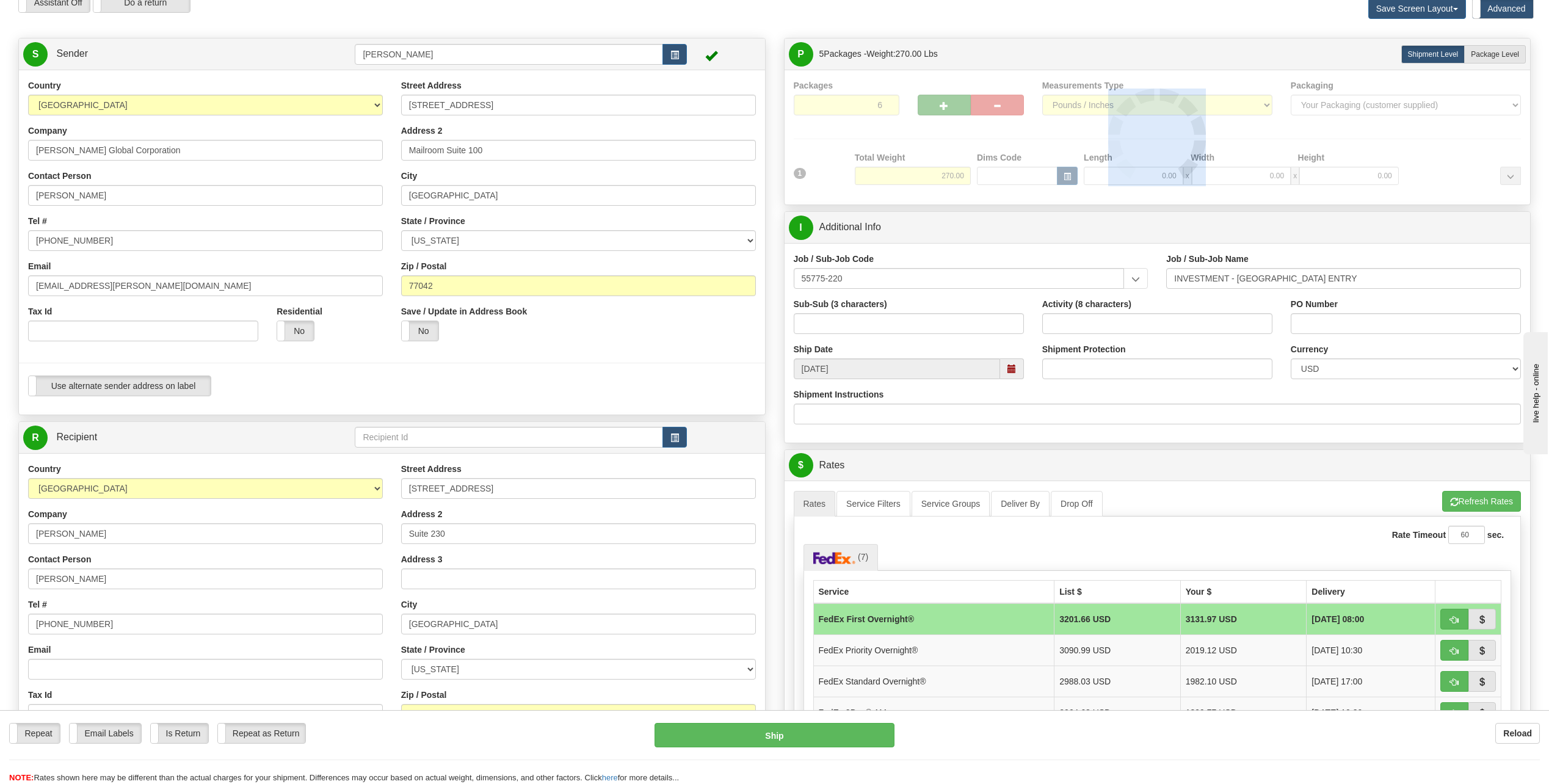
click at [940, 104] on div at bounding box center [1157, 138] width 728 height 116
click at [940, 104] on span "button" at bounding box center [943, 106] width 8 height 8
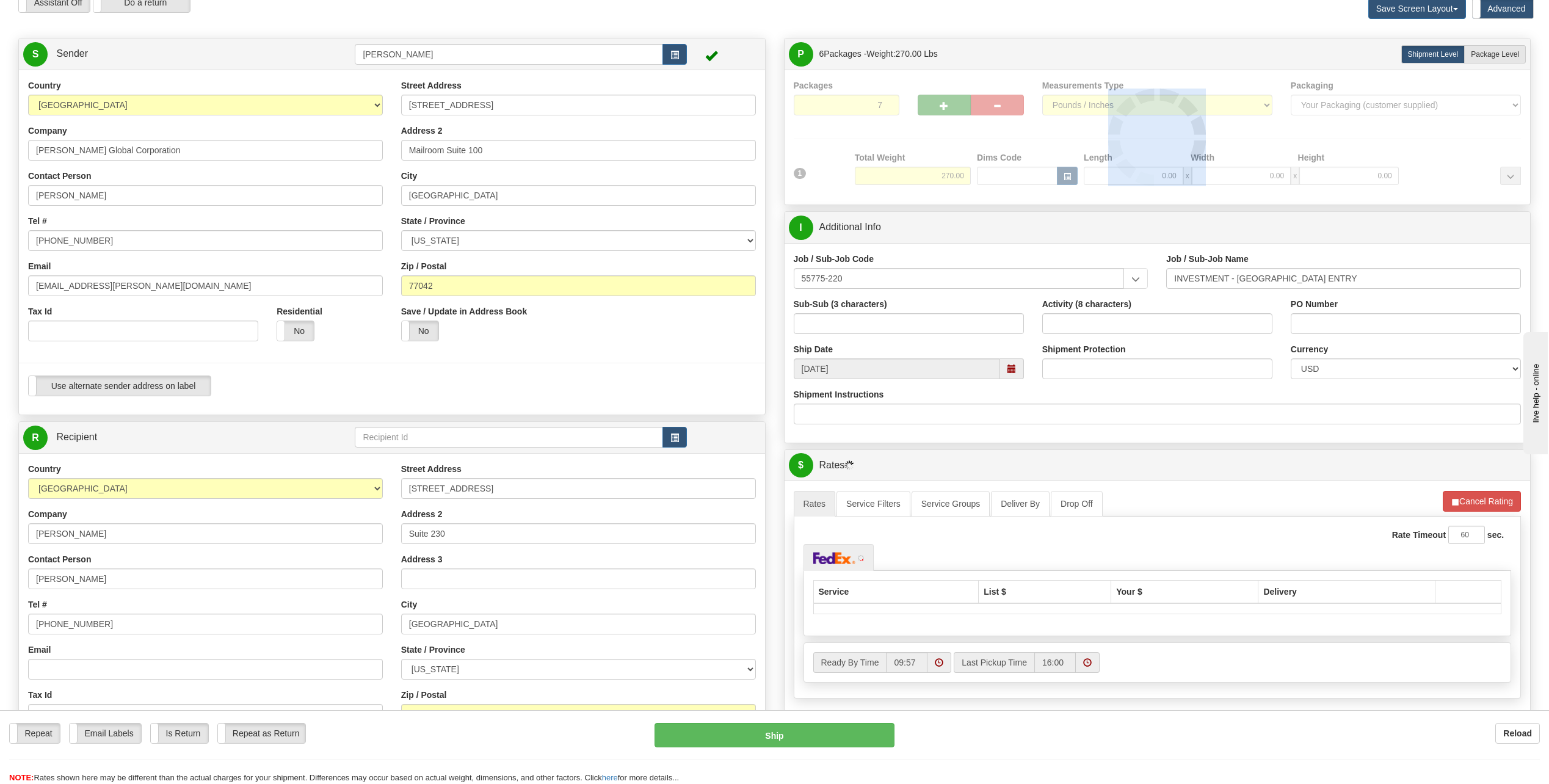
click at [940, 104] on div at bounding box center [1157, 138] width 728 height 116
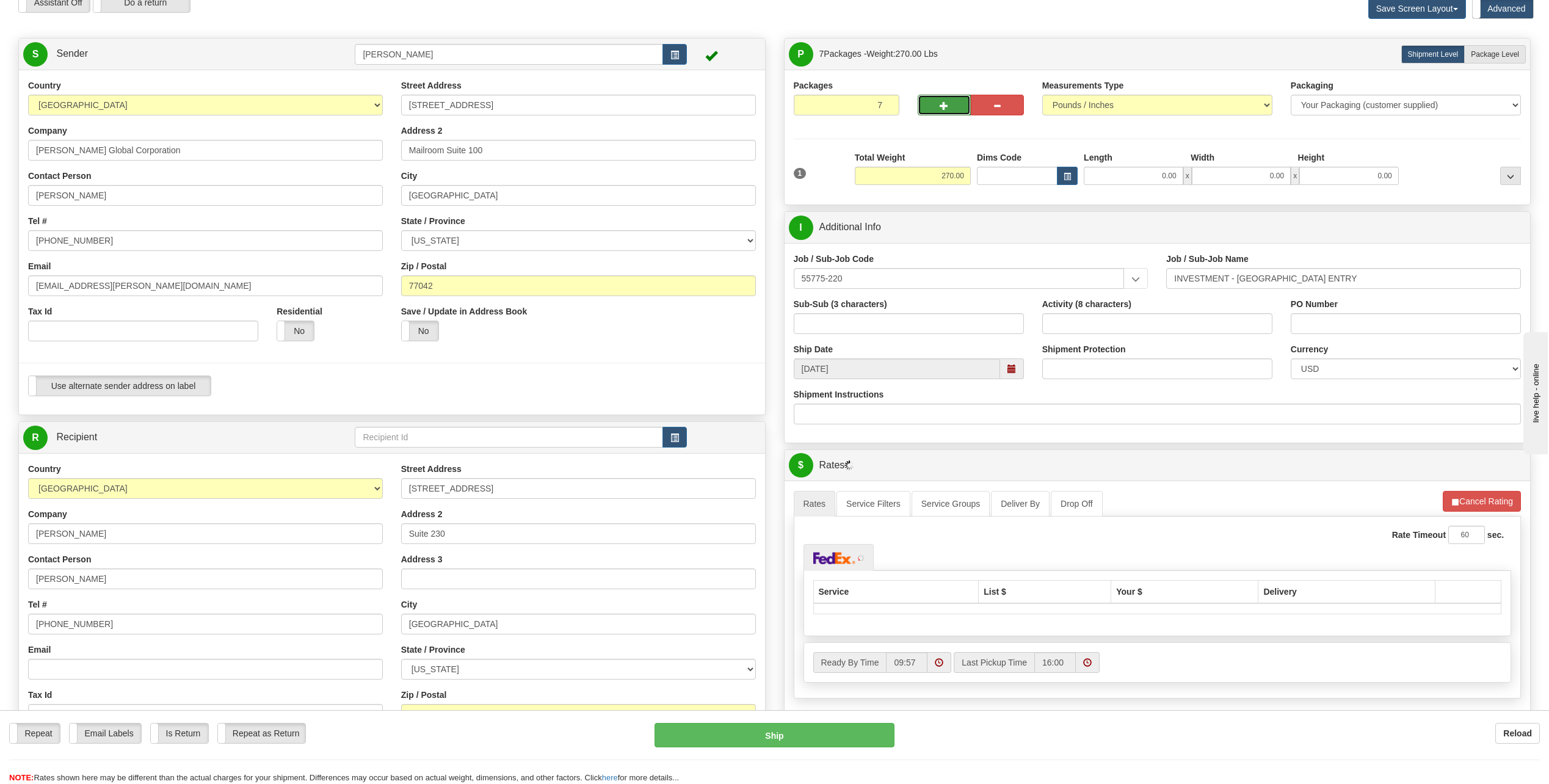
click at [940, 104] on span "button" at bounding box center [943, 106] width 8 height 8
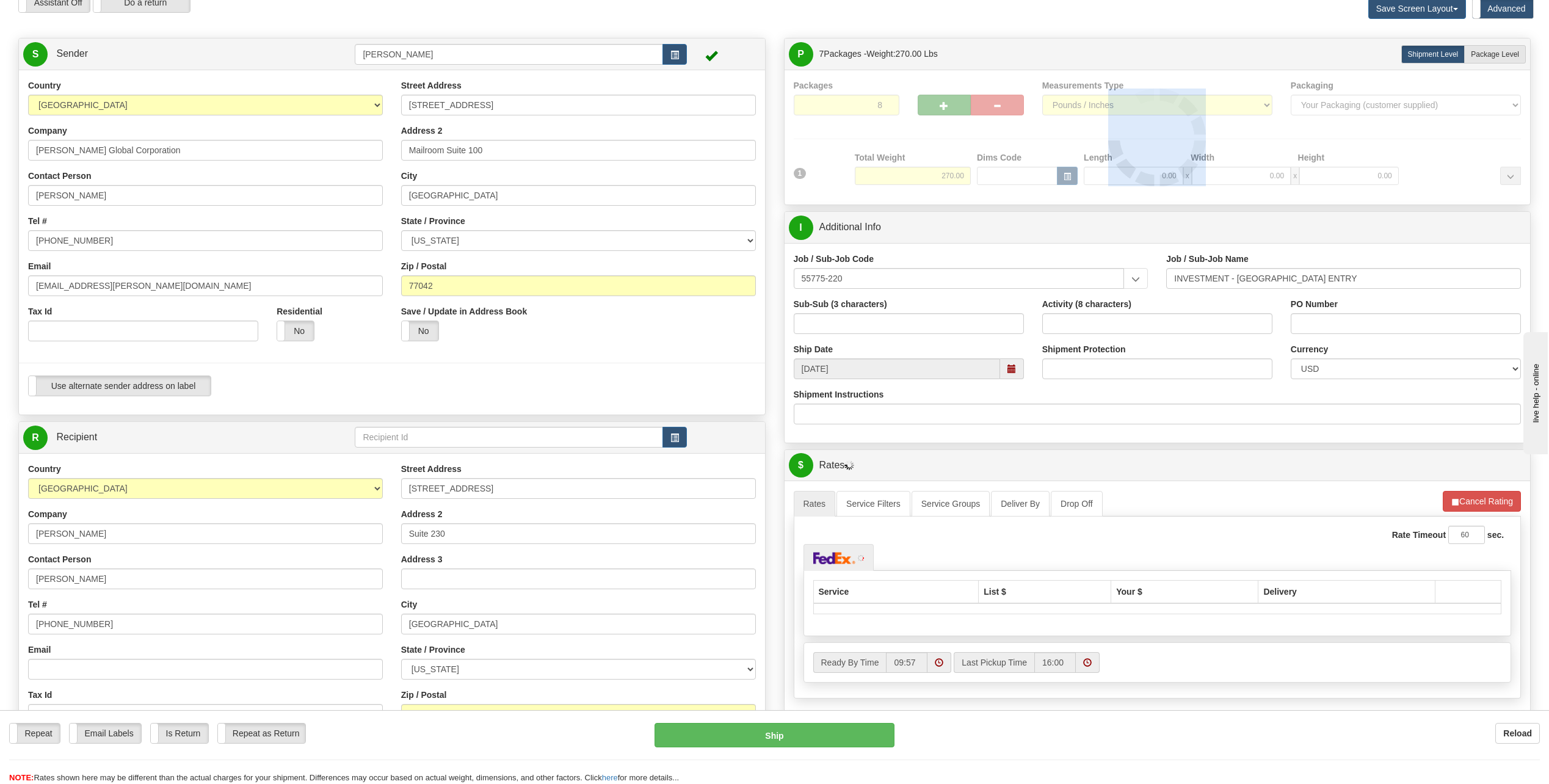
click at [940, 104] on div at bounding box center [1157, 138] width 728 height 116
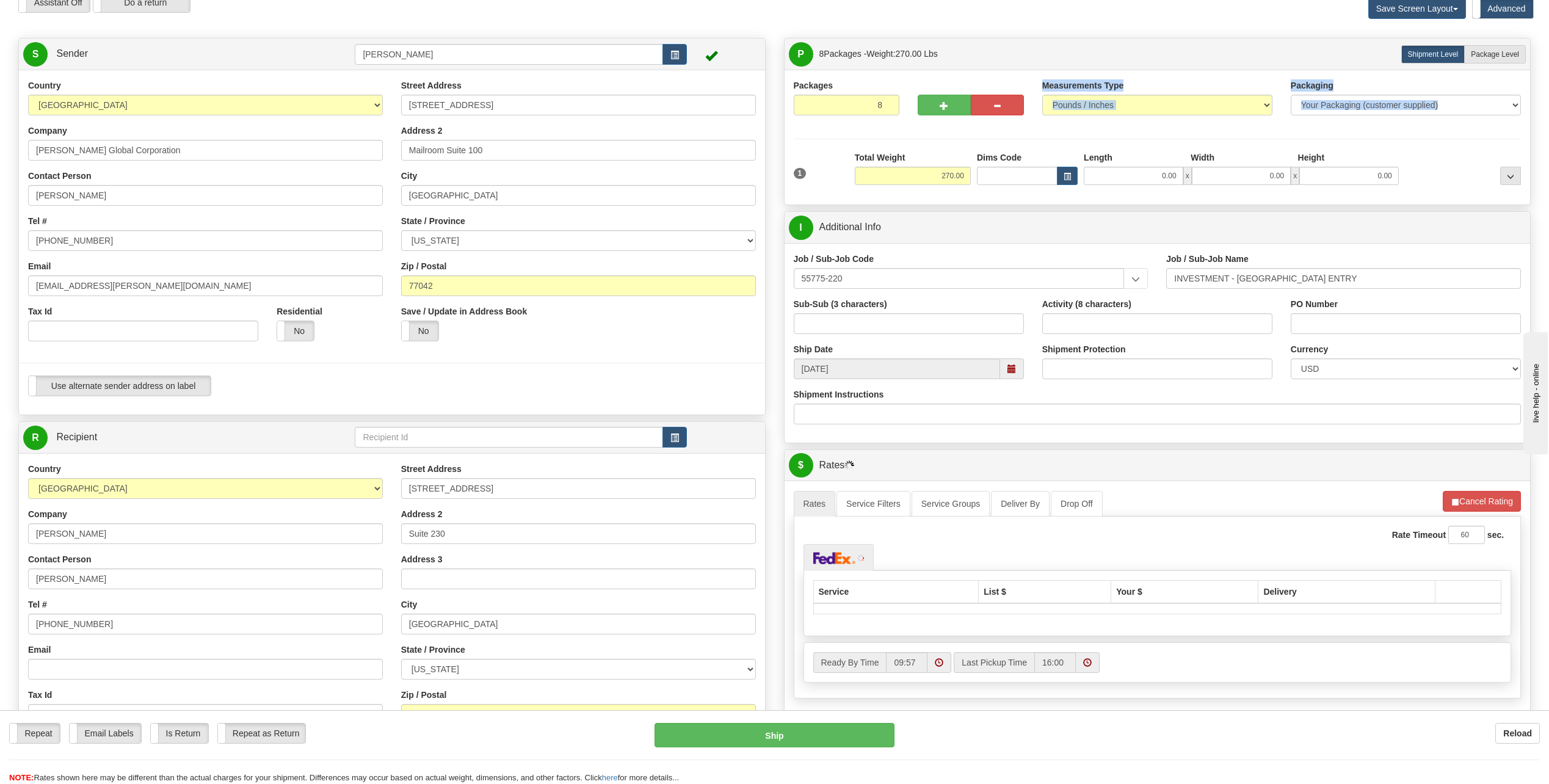
click at [940, 104] on div "Packages 8 1 Measurements Type" at bounding box center [1157, 138] width 728 height 116
click at [940, 104] on span "button" at bounding box center [943, 106] width 8 height 8
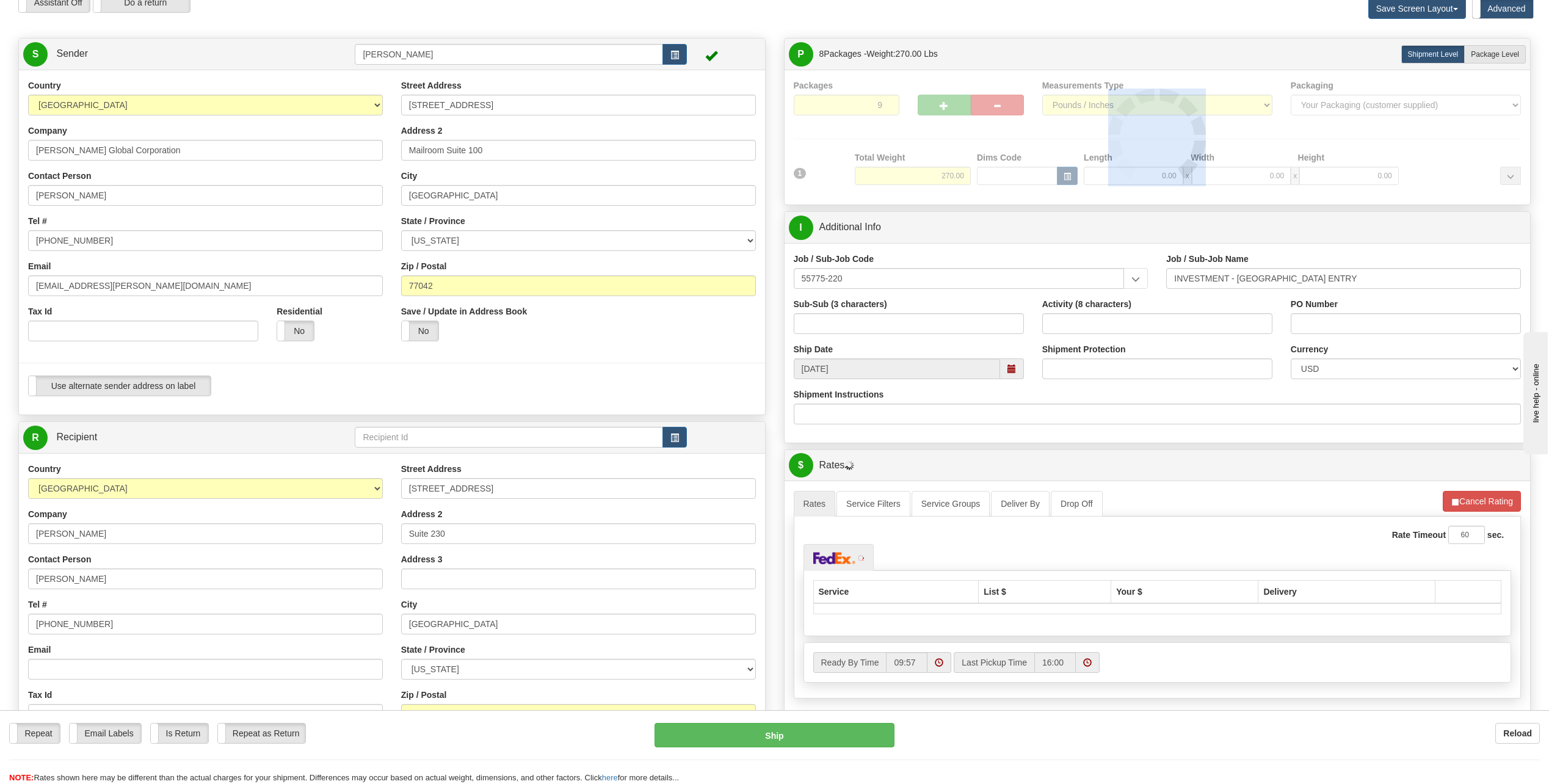
click at [939, 109] on div at bounding box center [1157, 138] width 728 height 116
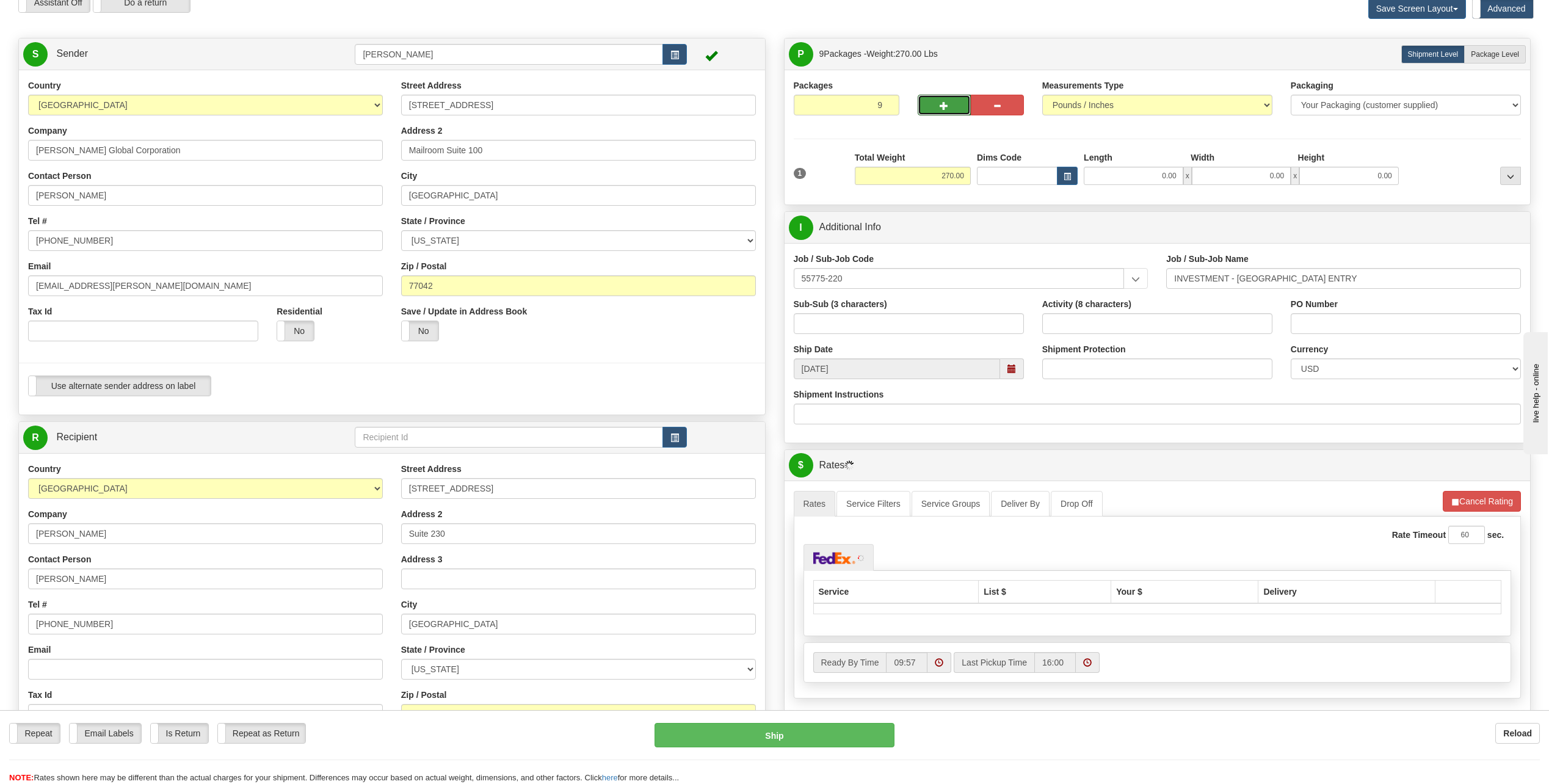
click at [940, 109] on span "button" at bounding box center [943, 106] width 8 height 8
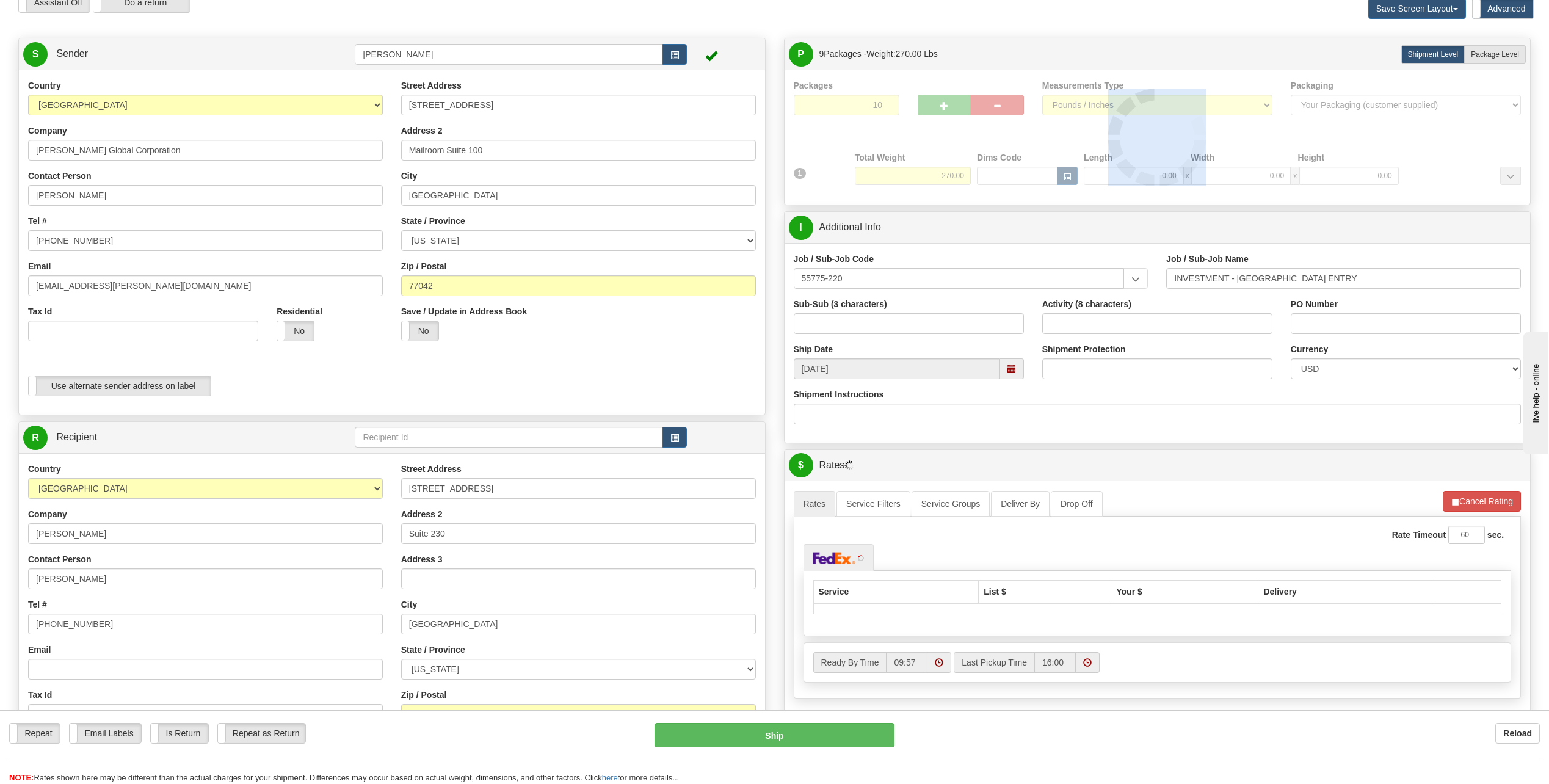
click at [940, 109] on div at bounding box center [1157, 138] width 728 height 116
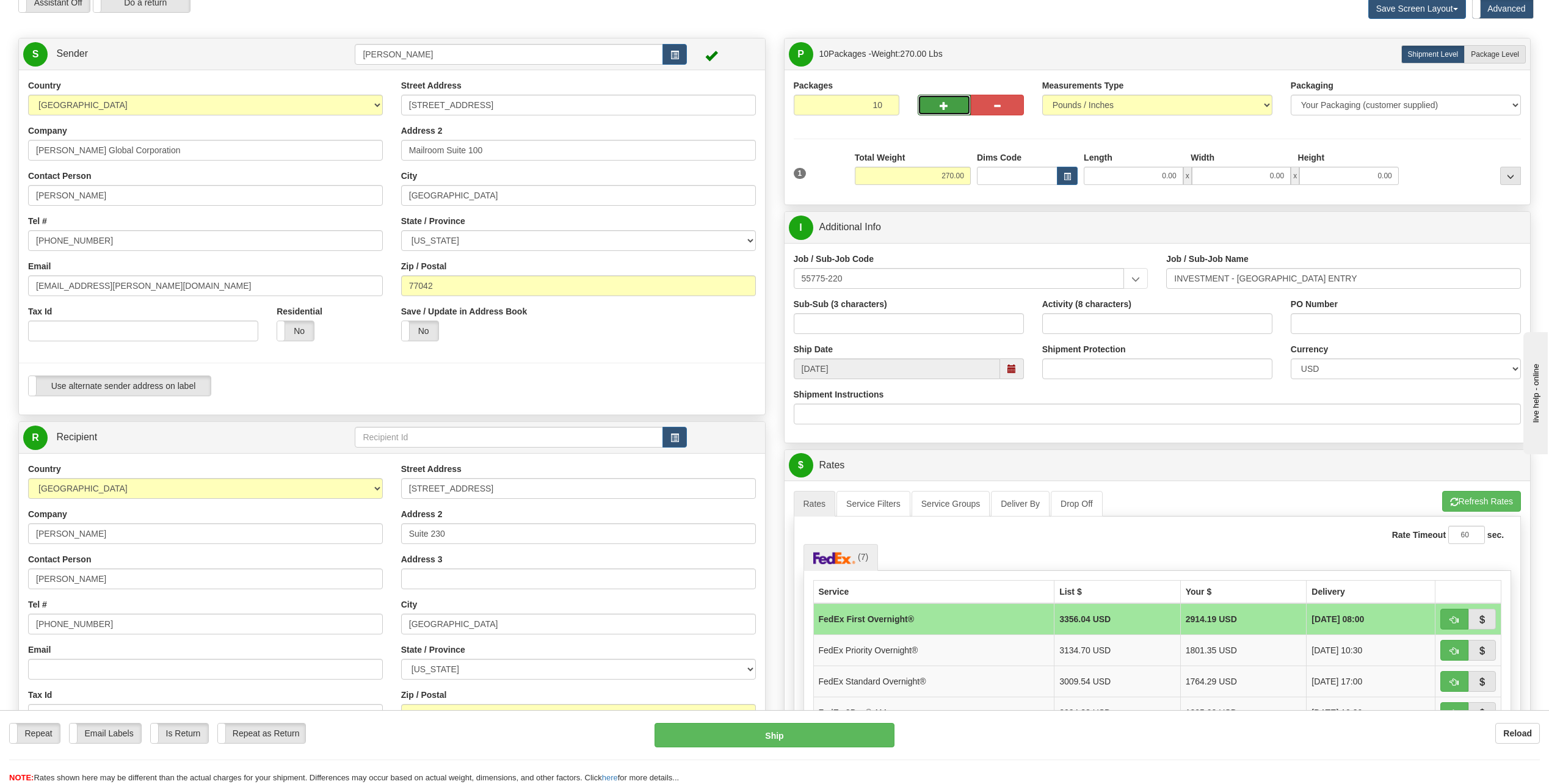
click at [940, 107] on span "button" at bounding box center [943, 106] width 8 height 8
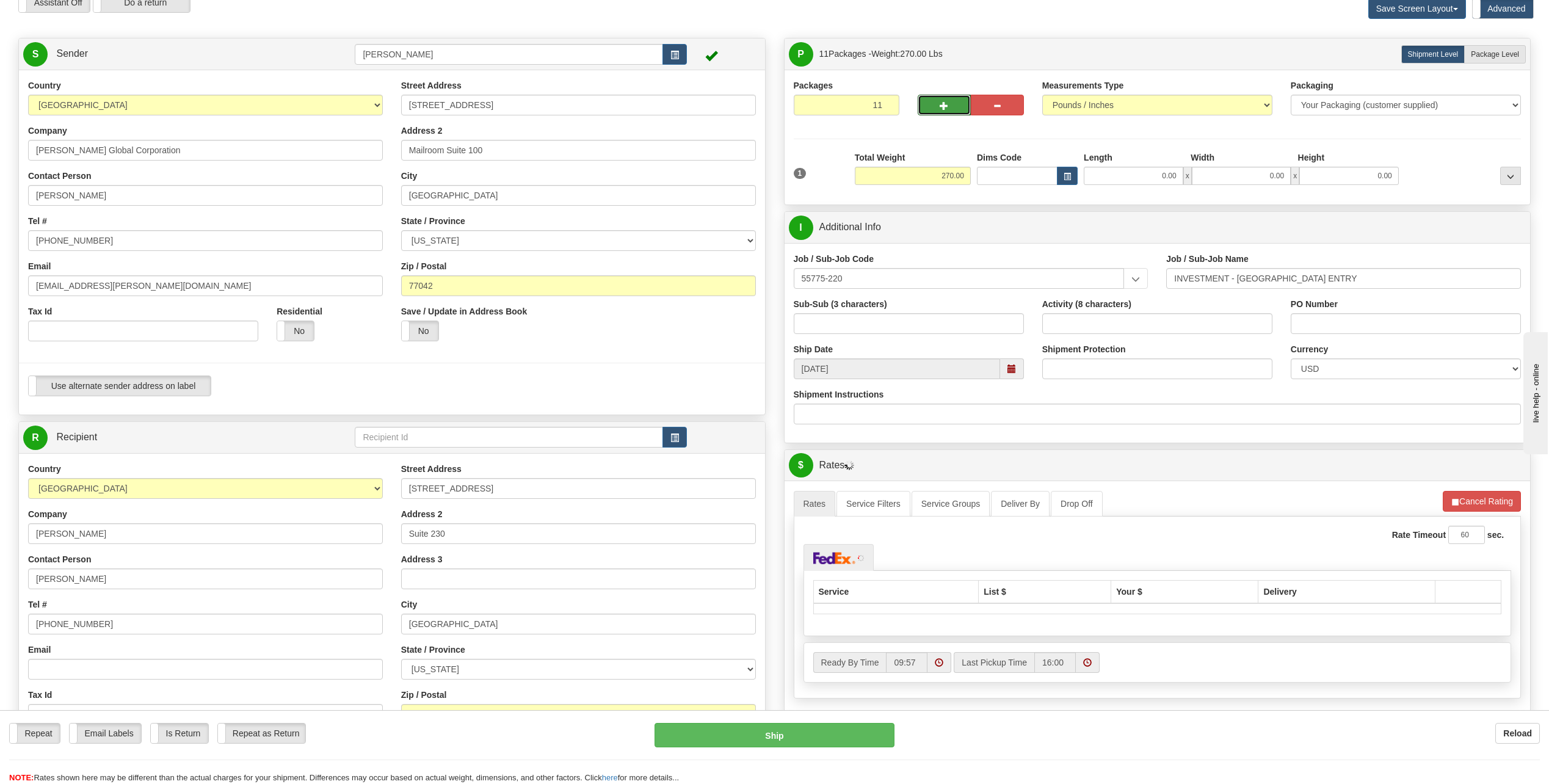
click at [940, 107] on span "button" at bounding box center [943, 106] width 8 height 8
type input "12"
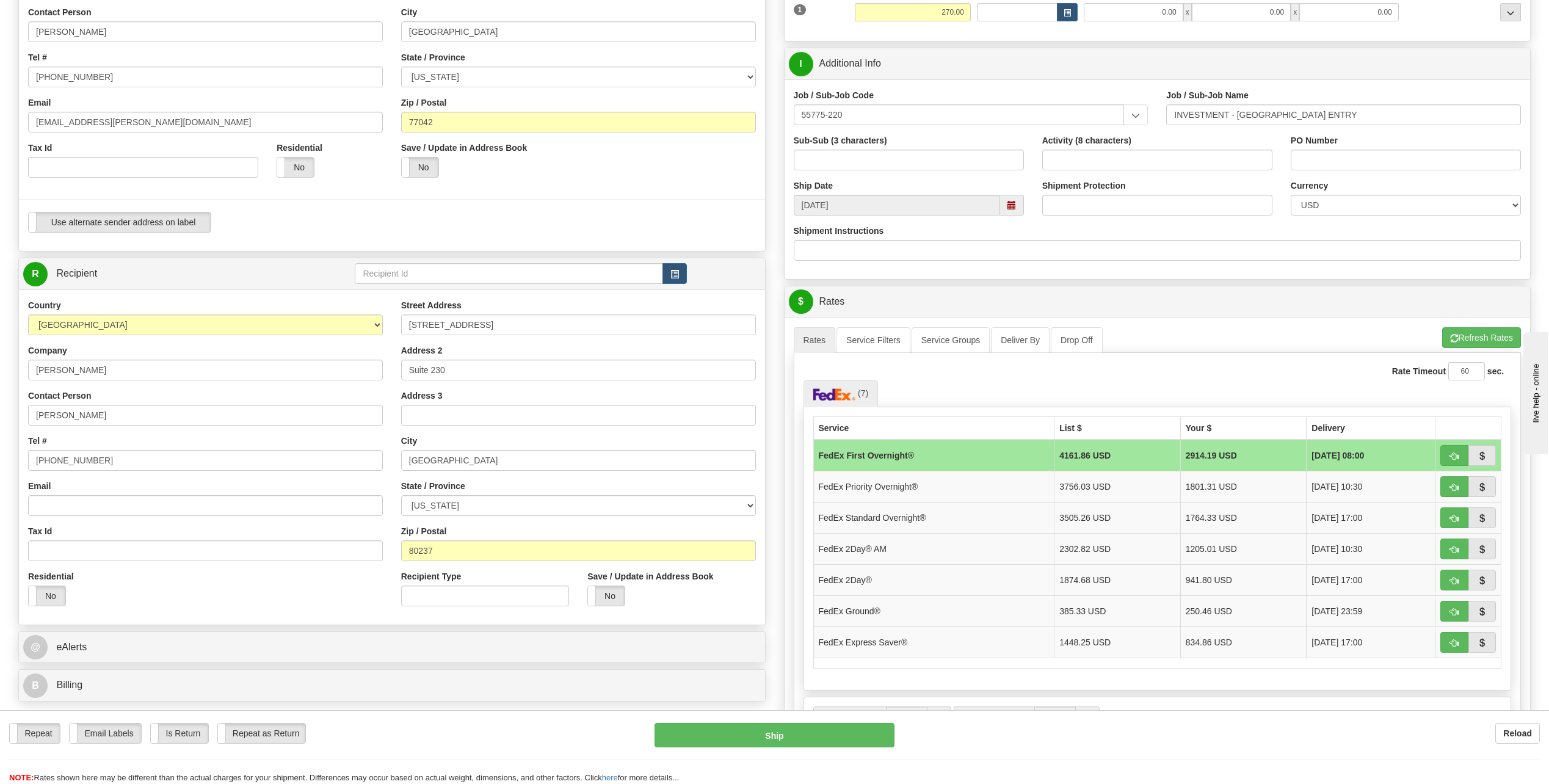
scroll to position [305, 0]
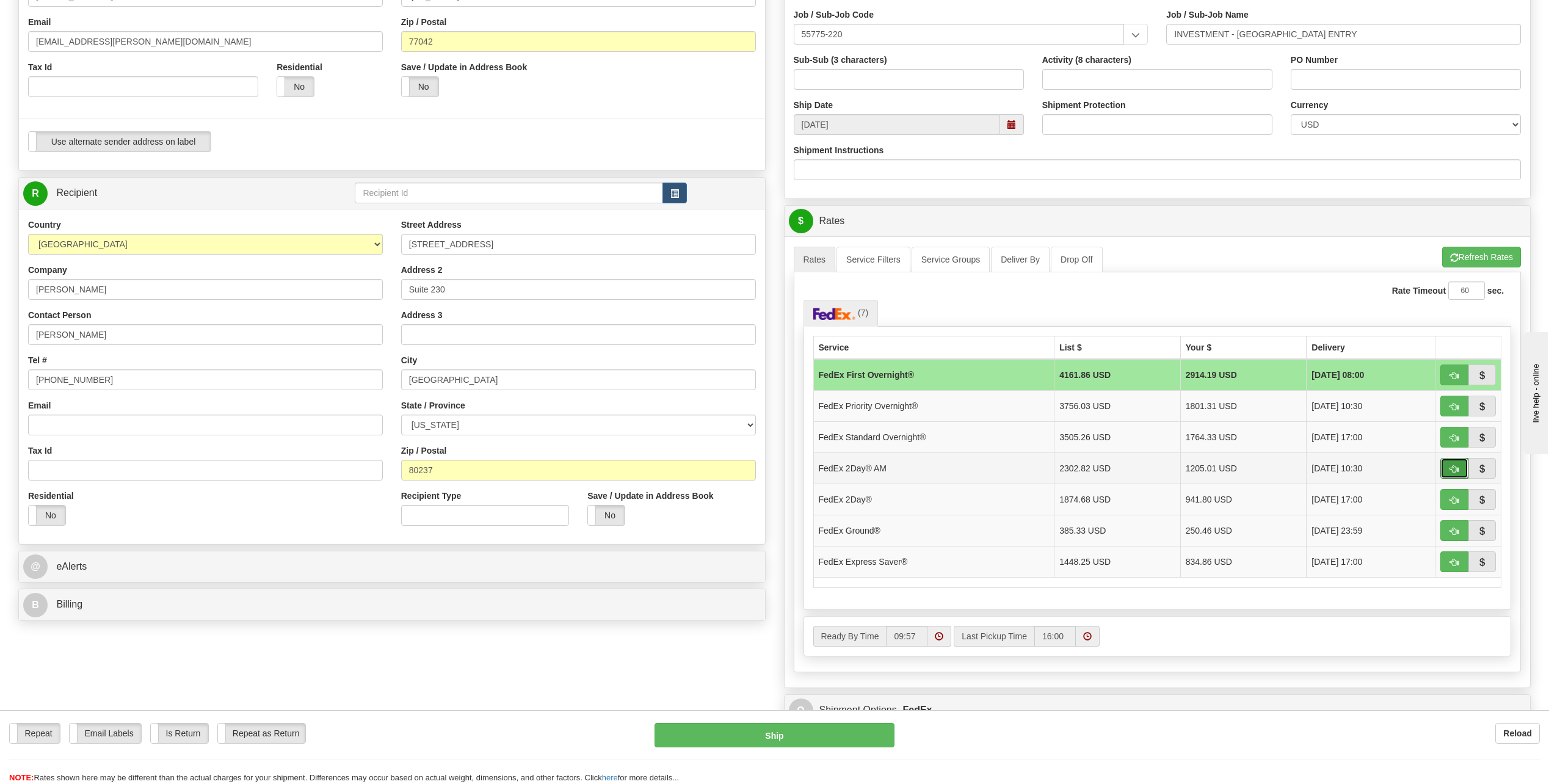
click at [1451, 470] on span "button" at bounding box center [1454, 469] width 8 height 8
type input "49"
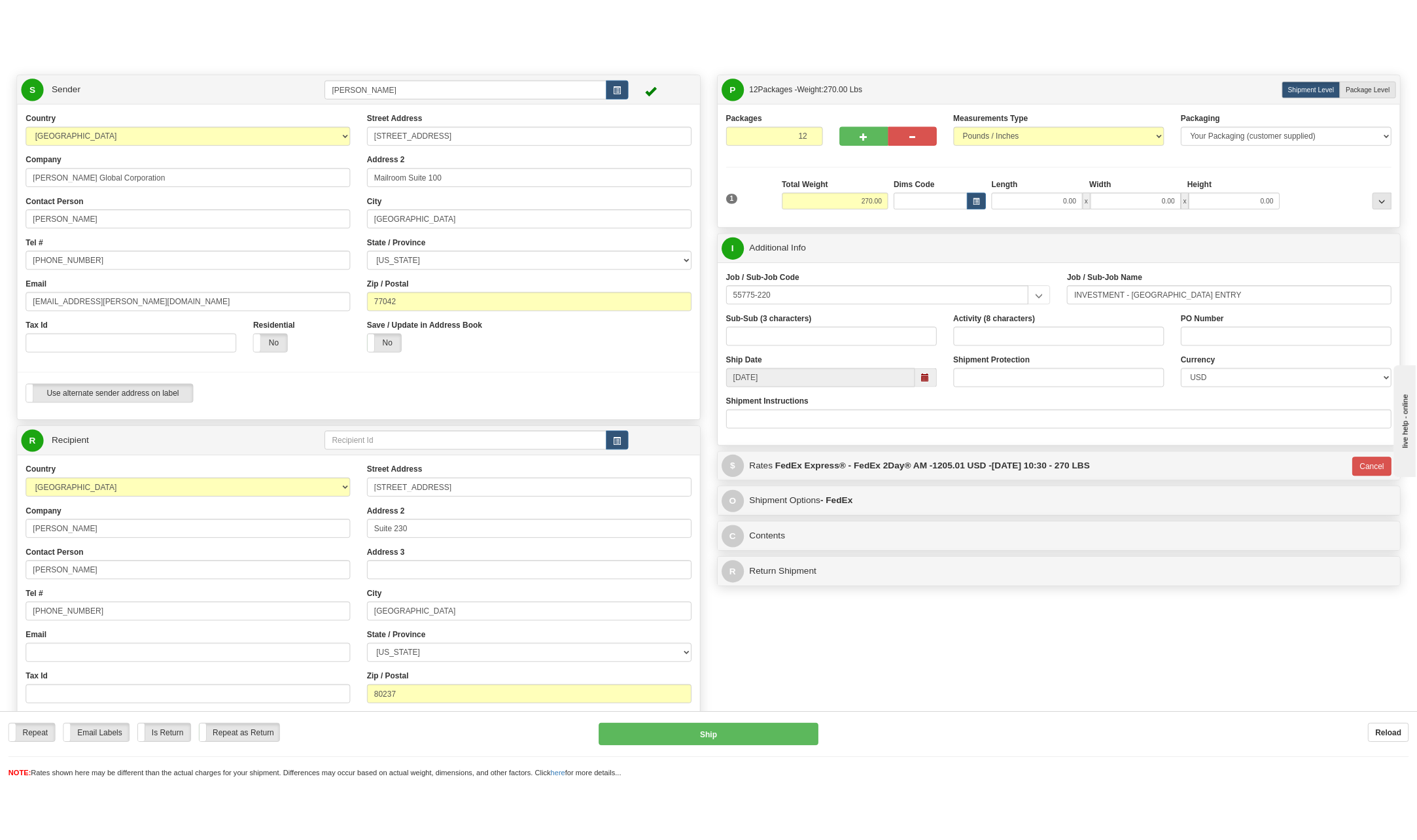
scroll to position [66, 0]
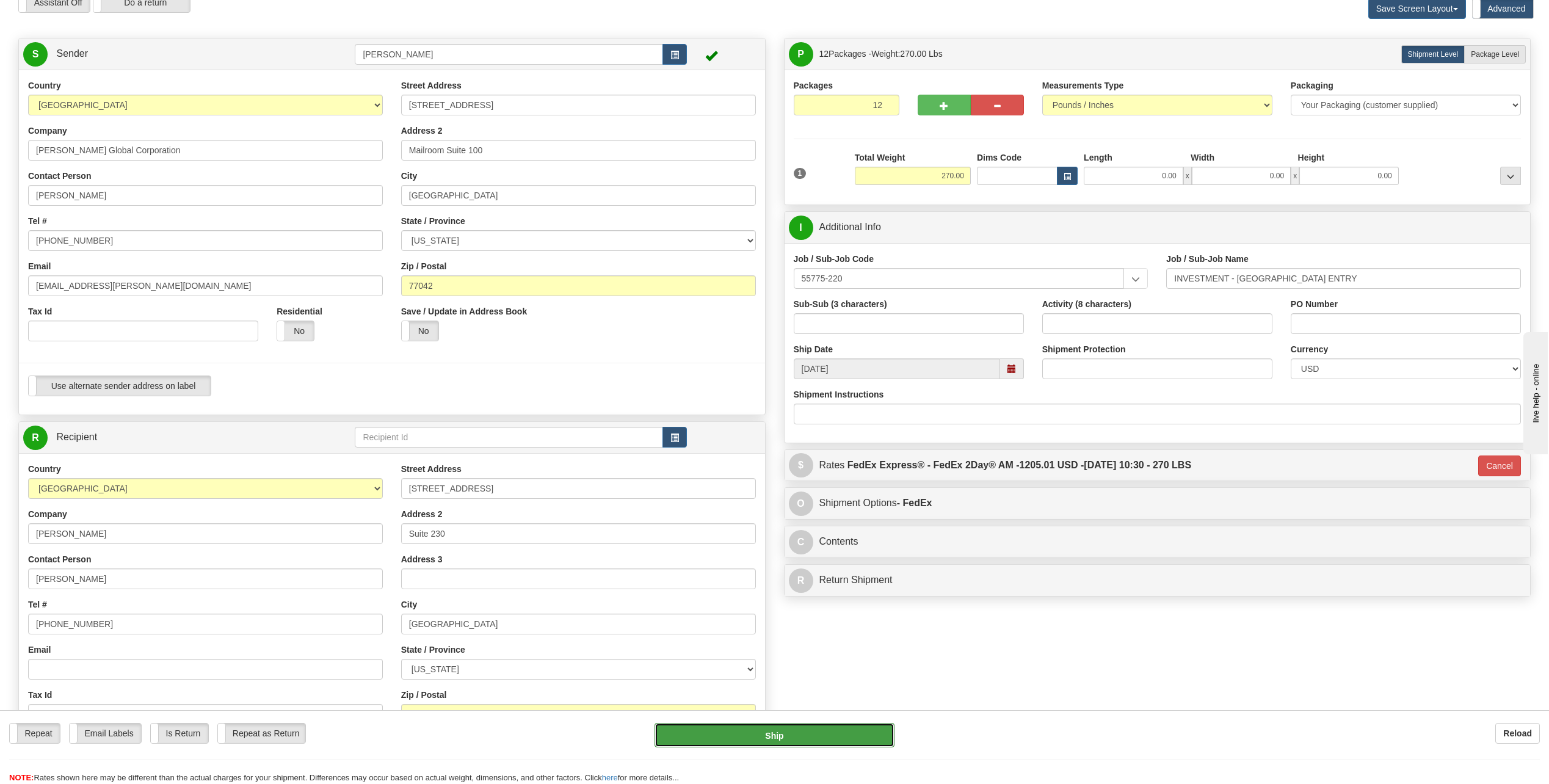
click at [819, 735] on button "Ship" at bounding box center [774, 735] width 240 height 24
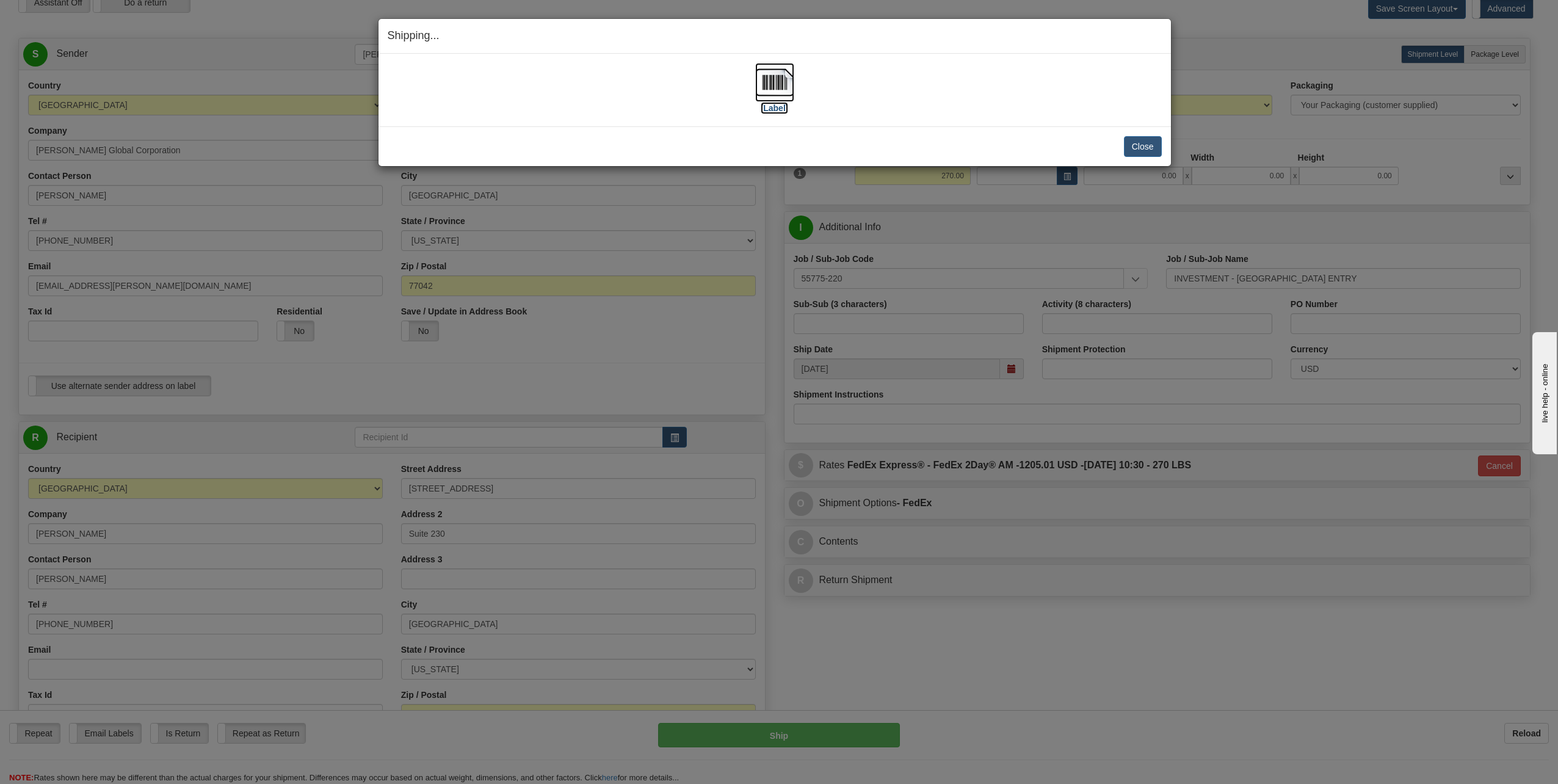
click at [765, 76] on img at bounding box center [775, 82] width 39 height 39
